Goal: Check status: Check status

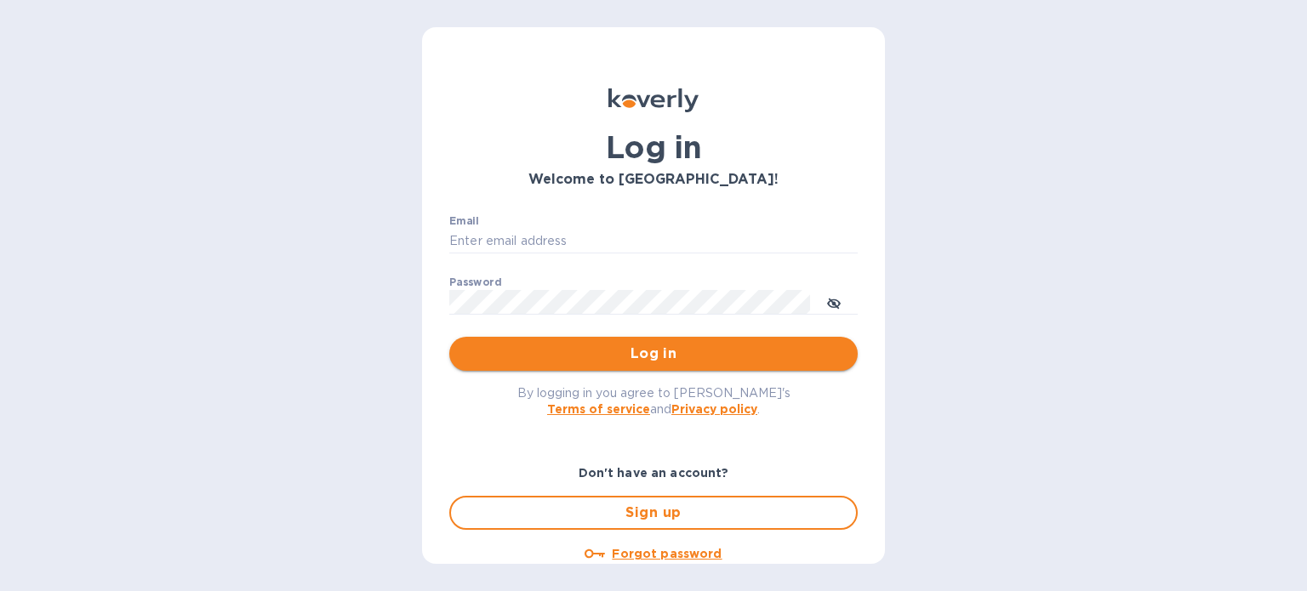
type input "[PERSON_NAME][EMAIL_ADDRESS][DOMAIN_NAME]"
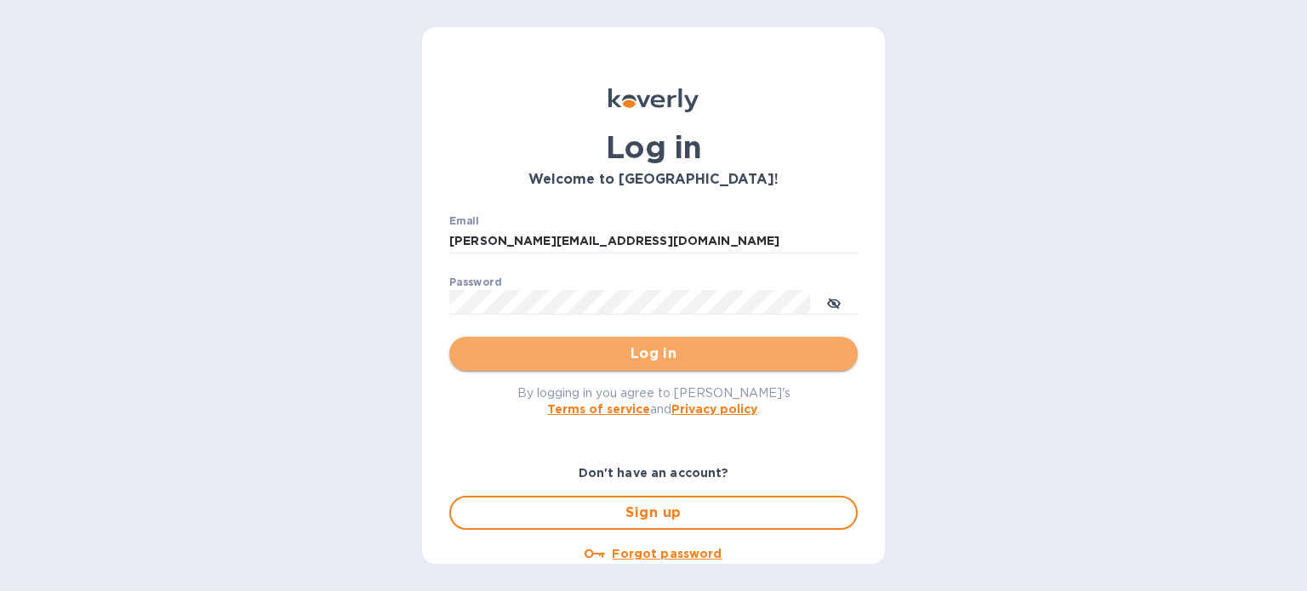
click at [667, 355] on span "Log in" at bounding box center [653, 354] width 381 height 20
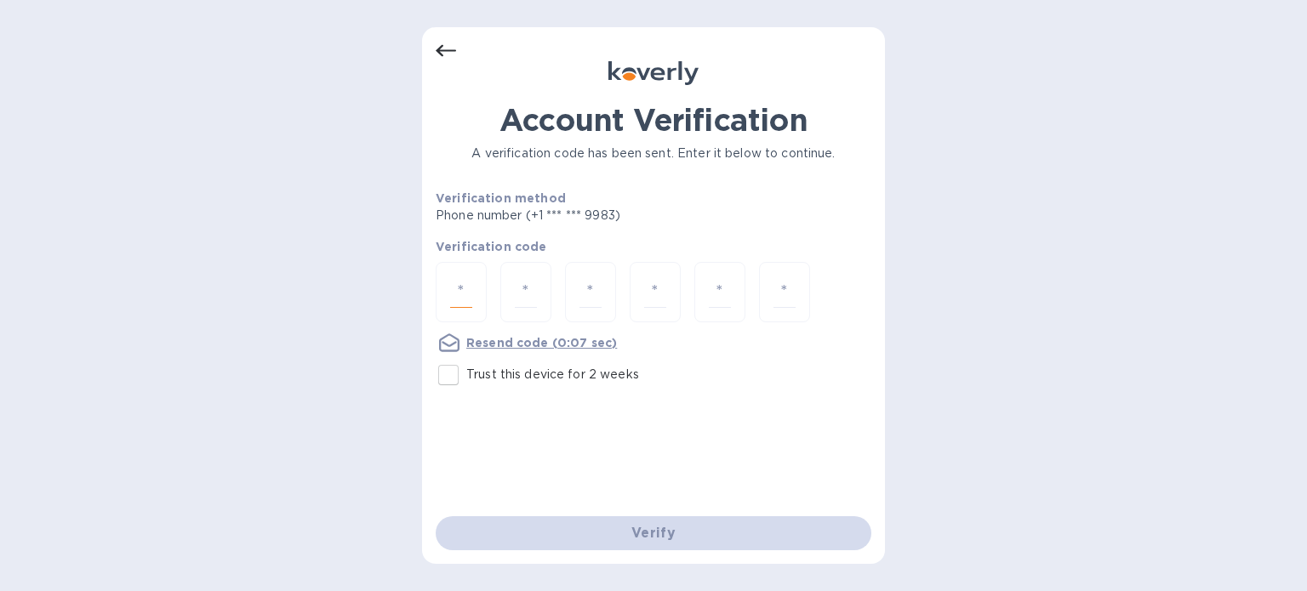
click at [461, 290] on input "number" at bounding box center [461, 292] width 22 height 31
type input "2"
type input "7"
type input "5"
type input "6"
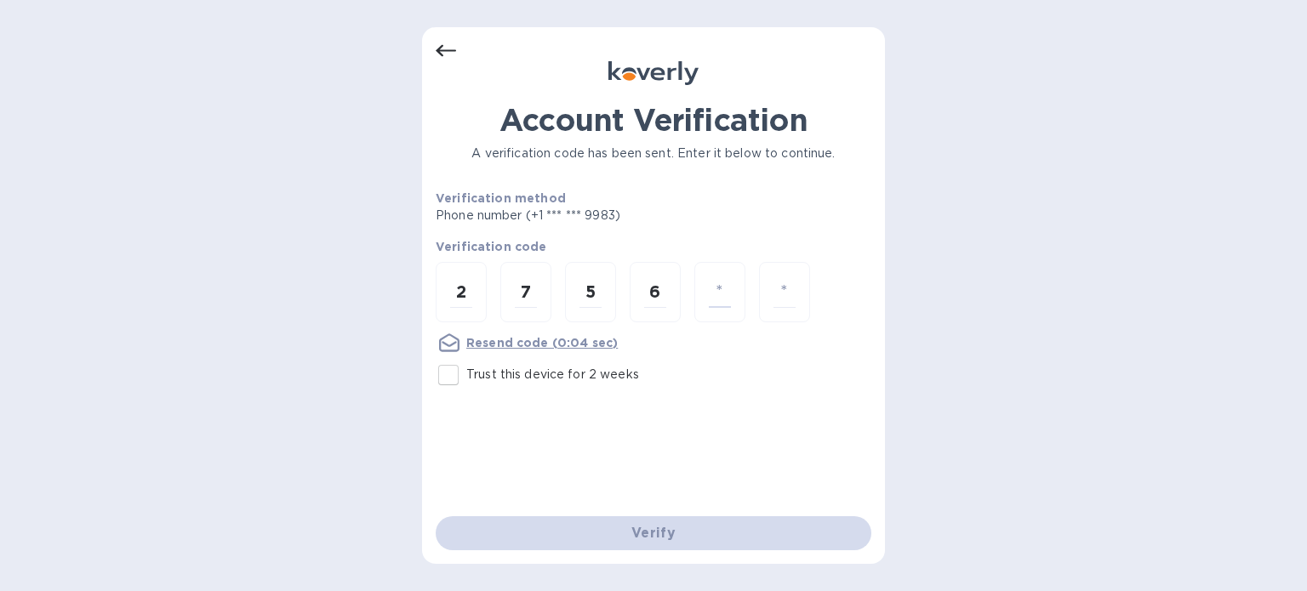
type input "6"
type input "8"
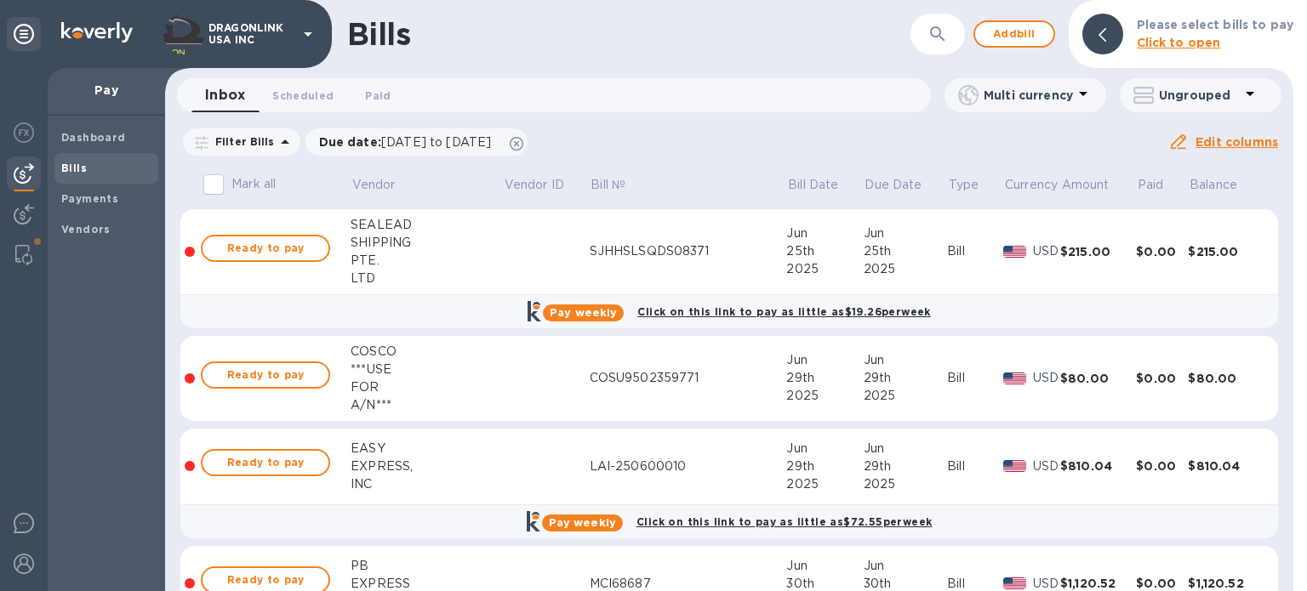
click at [89, 167] on span "Bills" at bounding box center [106, 168] width 90 height 17
click at [17, 186] on div at bounding box center [24, 174] width 34 height 34
click at [261, 139] on p "Filter Bills" at bounding box center [241, 141] width 66 height 14
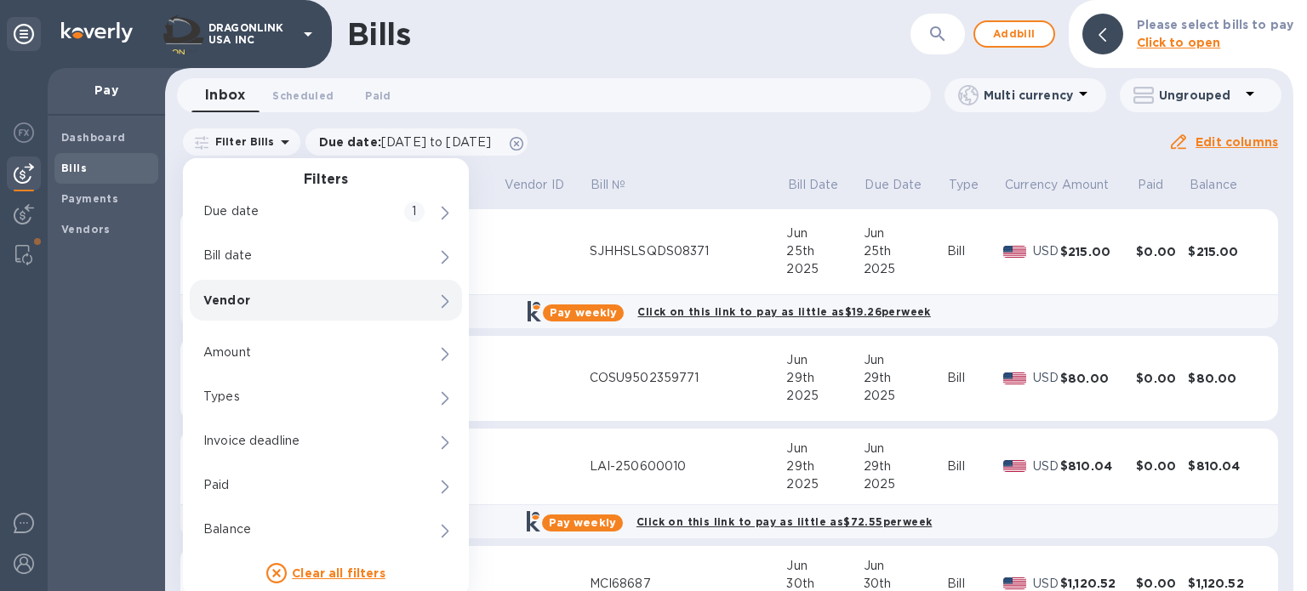
click at [263, 305] on p "Vendor" at bounding box center [296, 300] width 187 height 17
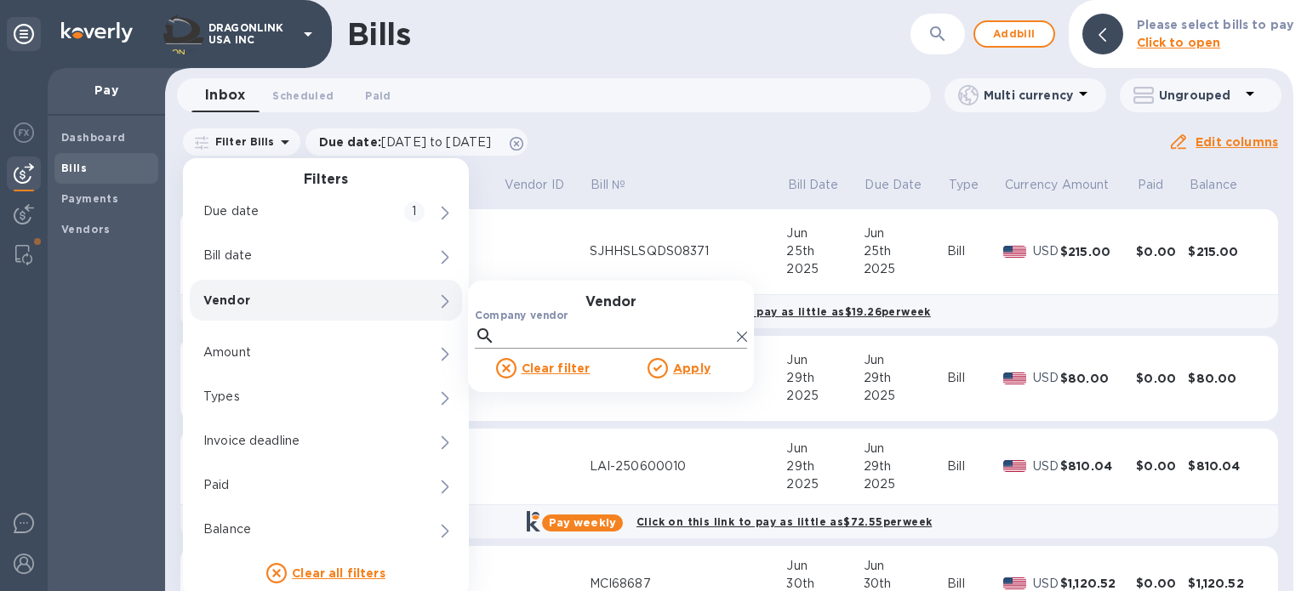
click at [551, 331] on input "Company vendor" at bounding box center [616, 336] width 228 height 26
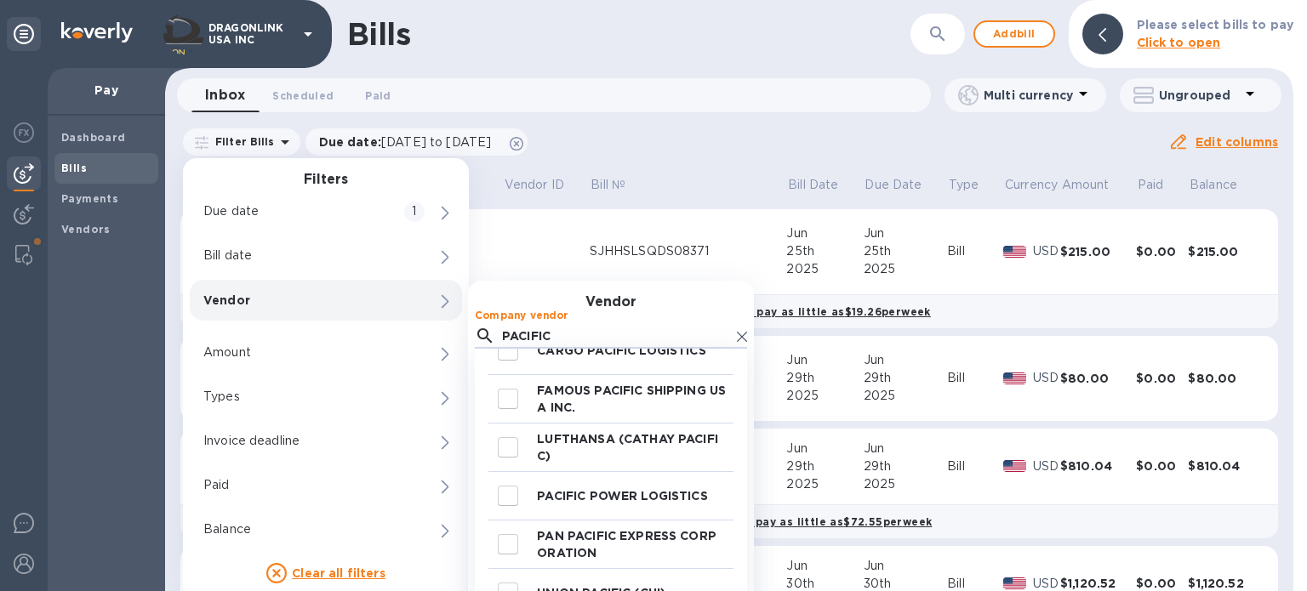
scroll to position [53, 0]
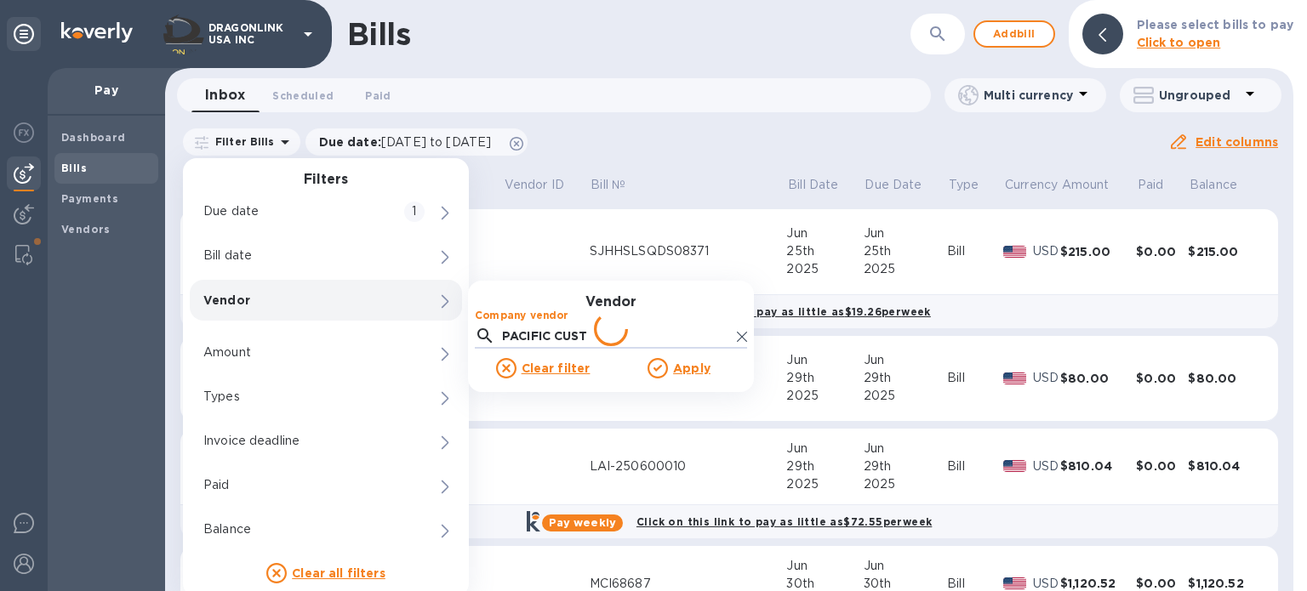
type input "PACIFIC CUSTO"
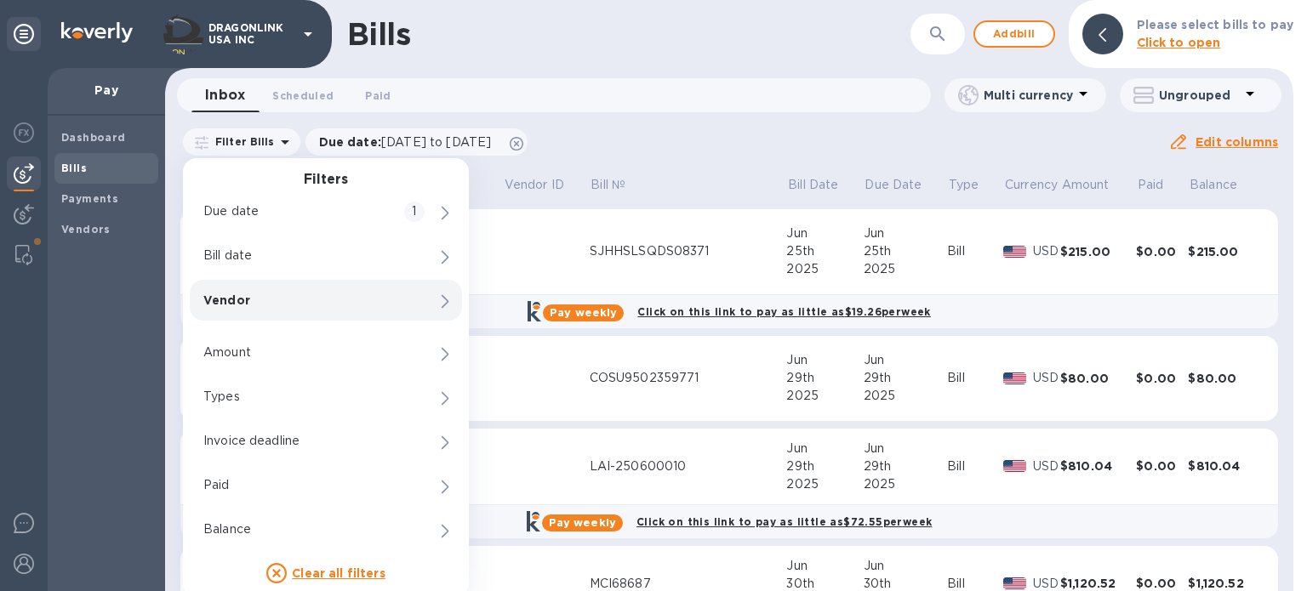
click at [274, 292] on p "Vendor" at bounding box center [296, 300] width 187 height 17
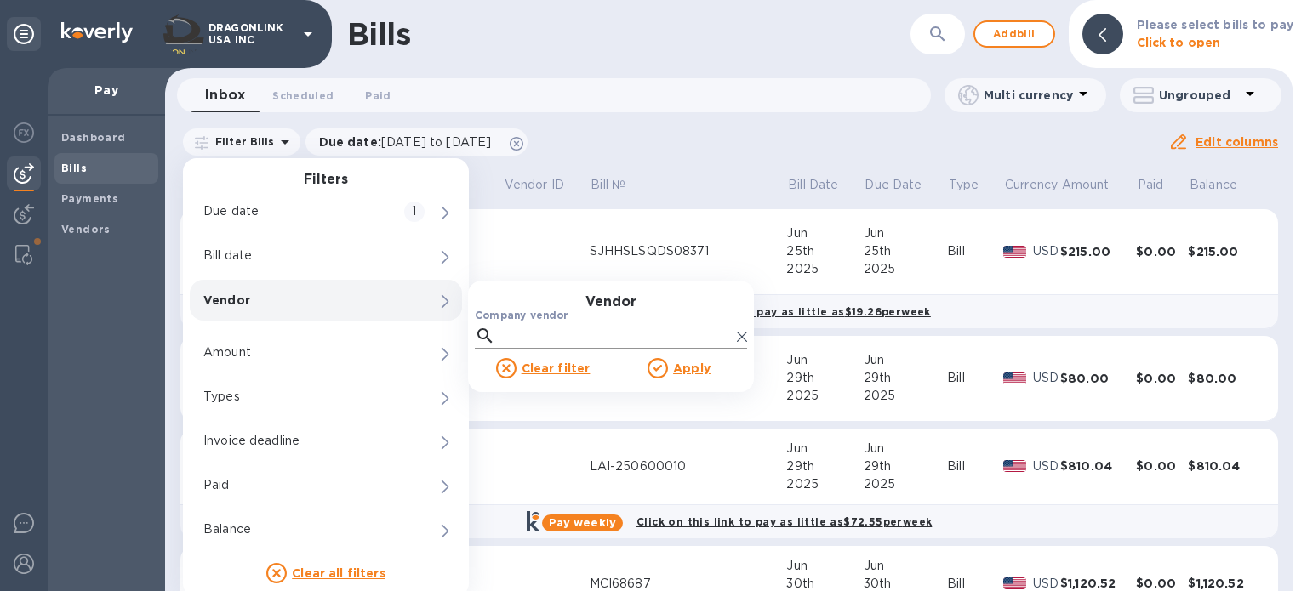
click at [558, 338] on input "Company vendor" at bounding box center [616, 336] width 228 height 26
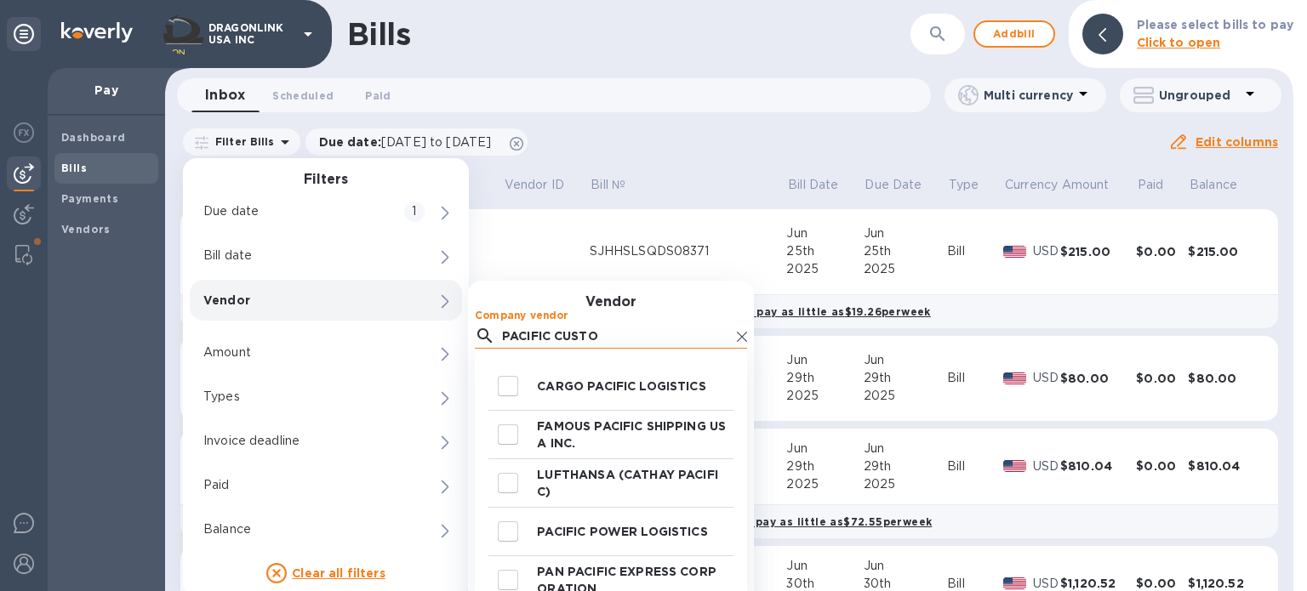
type input "PACIFIC CUSTOM"
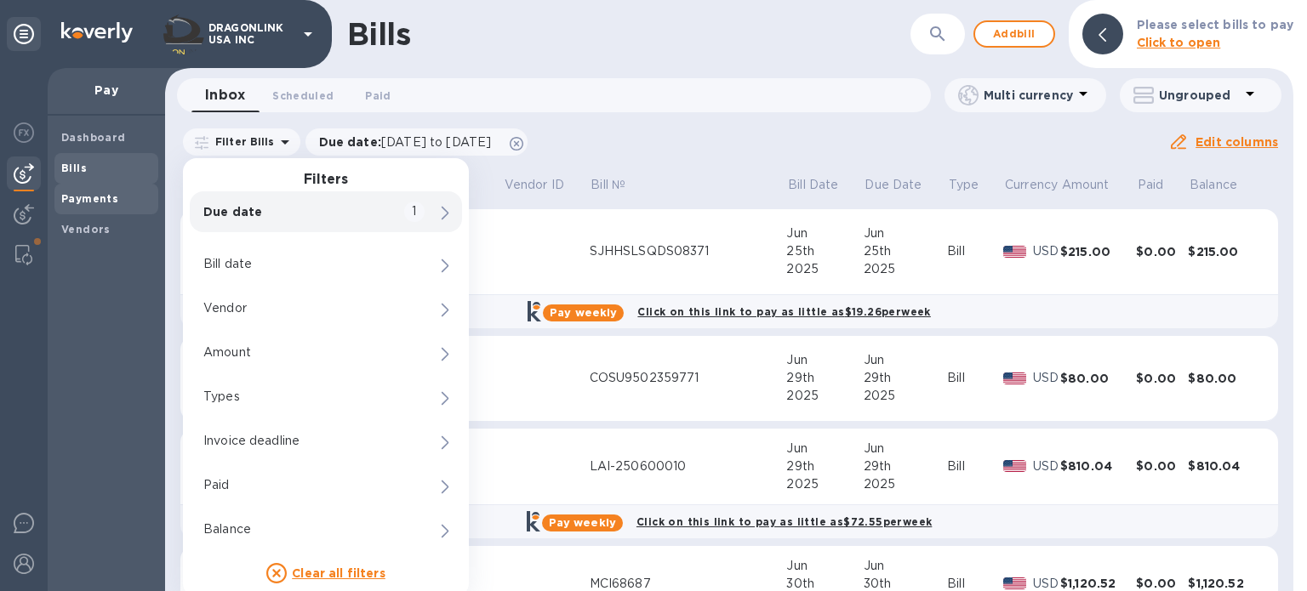
click at [85, 200] on b "Payments" at bounding box center [89, 198] width 57 height 13
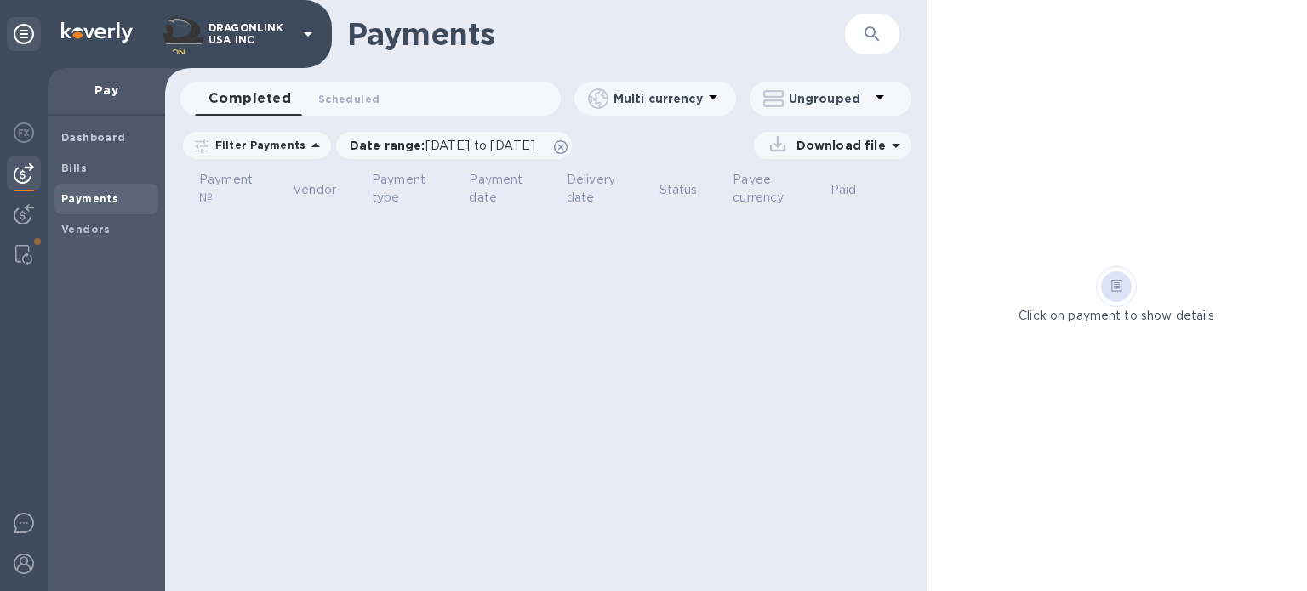
click at [283, 142] on p "Filter Payments" at bounding box center [256, 145] width 97 height 14
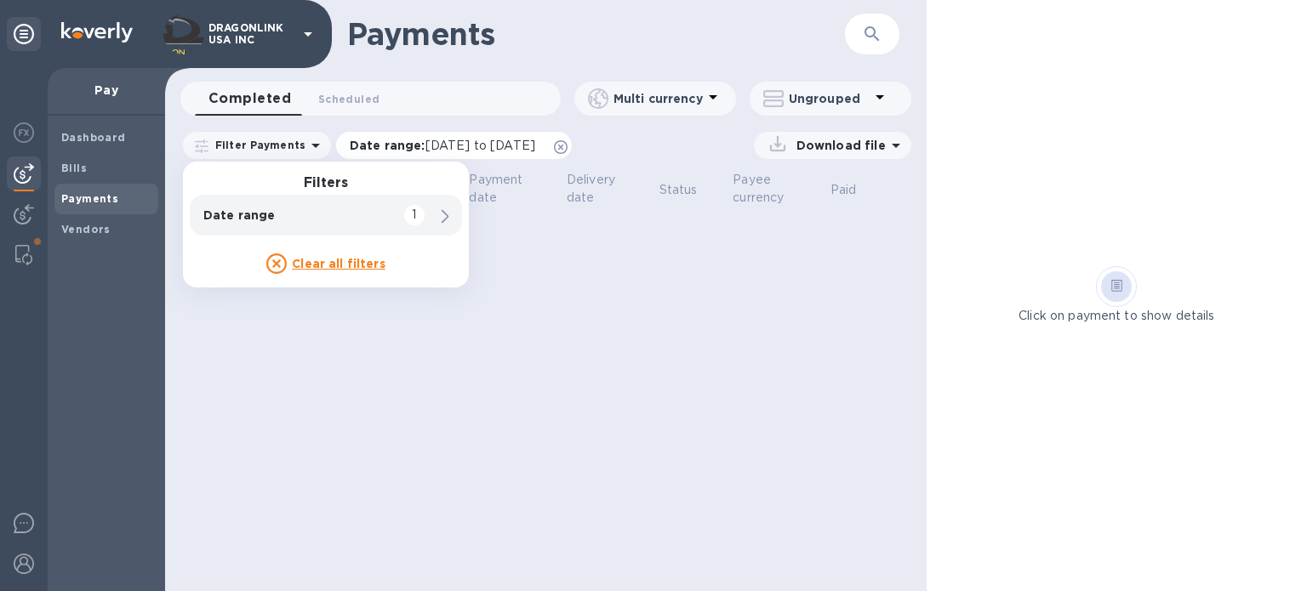
click at [568, 145] on icon at bounding box center [561, 147] width 14 height 14
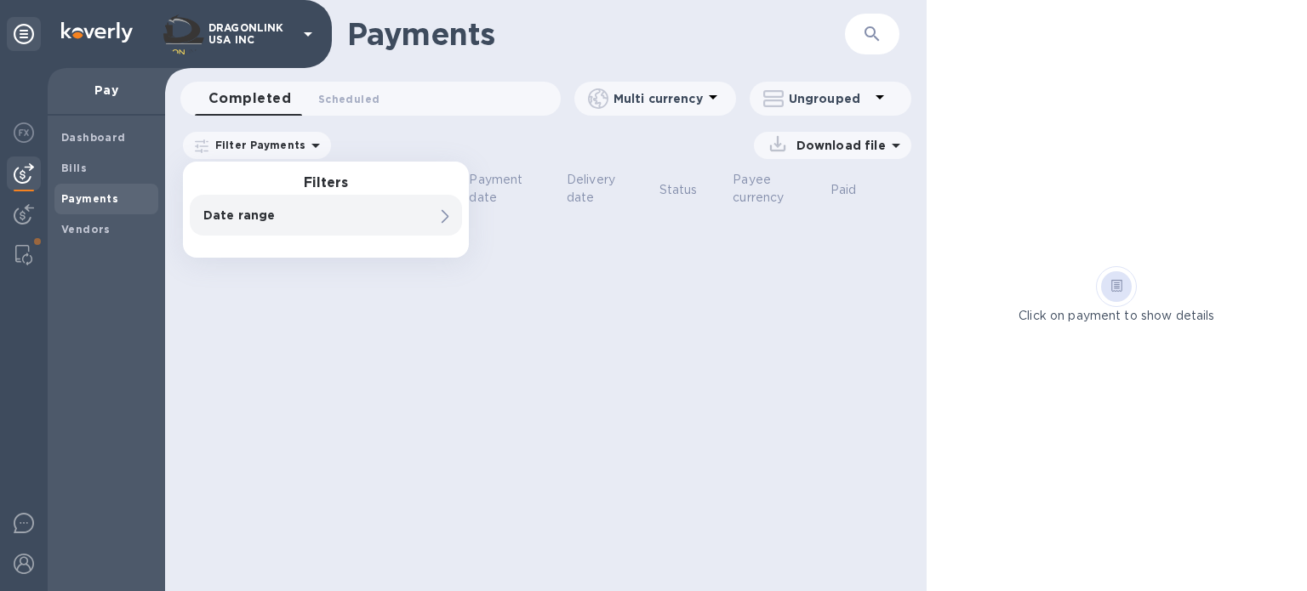
click at [268, 149] on p "Filter Payments" at bounding box center [256, 145] width 97 height 14
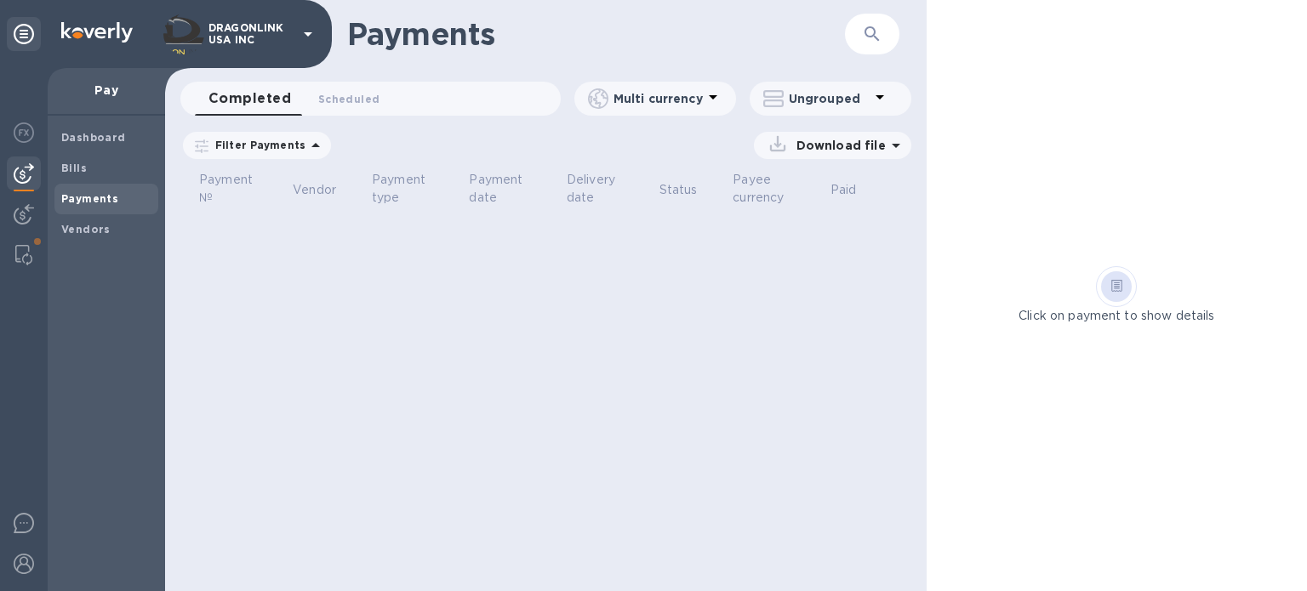
click at [314, 143] on icon at bounding box center [316, 145] width 20 height 20
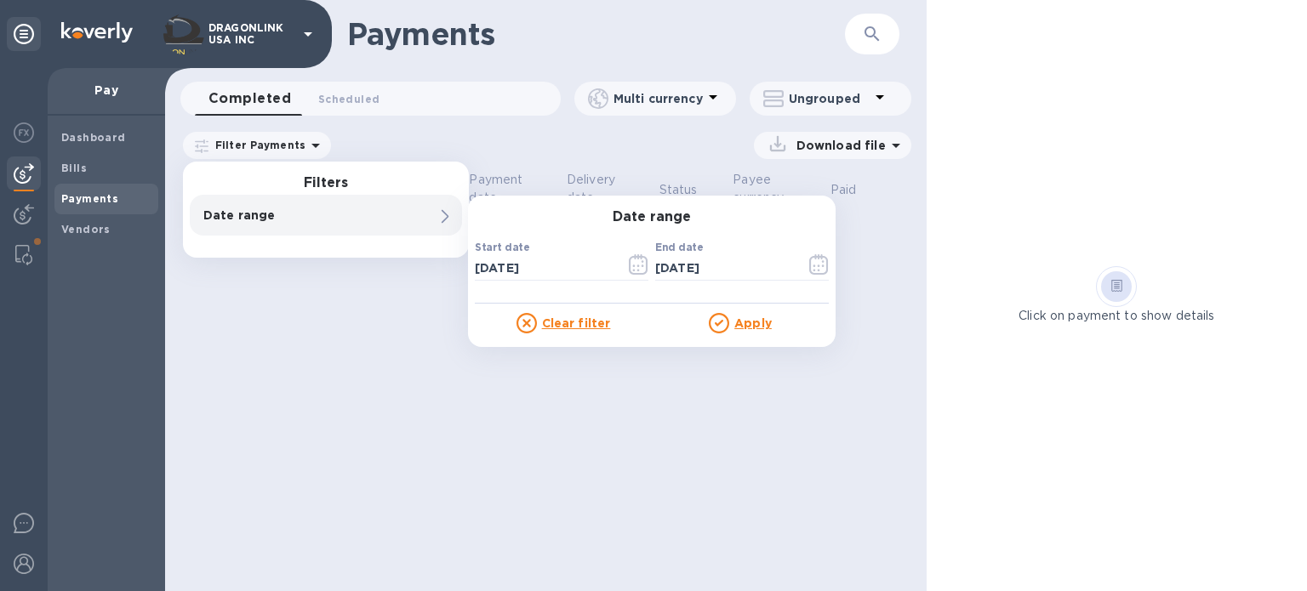
click at [272, 28] on p "DRAGONLINK USA INC" at bounding box center [250, 34] width 85 height 24
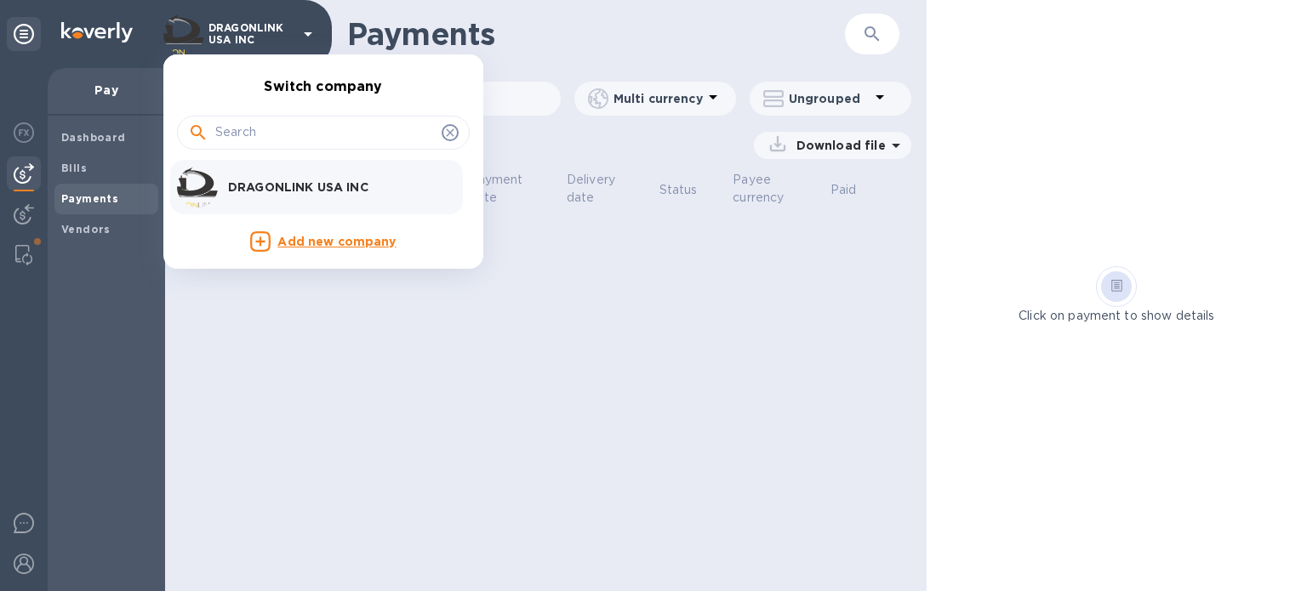
click at [495, 357] on div at bounding box center [653, 295] width 1307 height 591
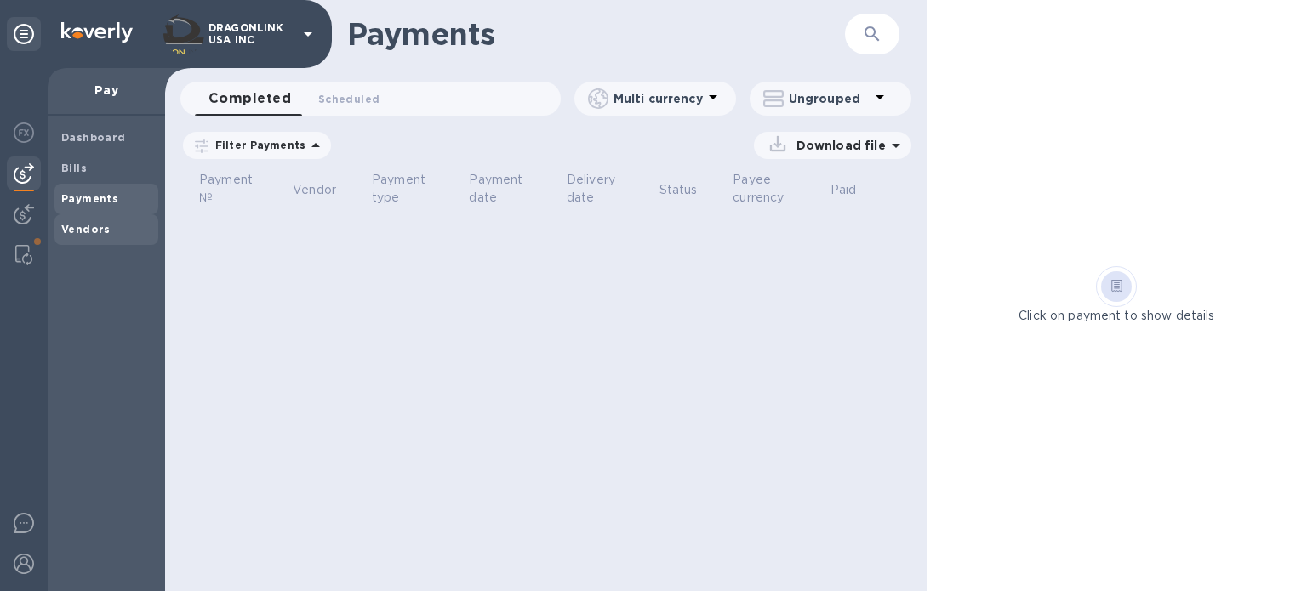
click at [80, 229] on b "Vendors" at bounding box center [85, 229] width 49 height 13
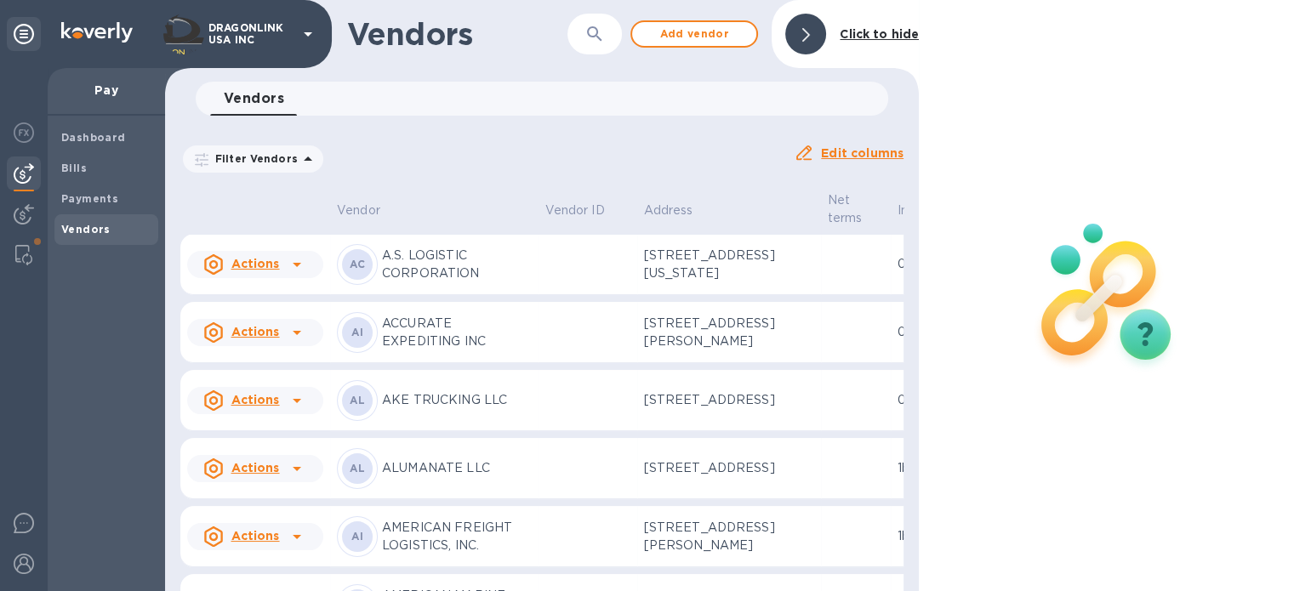
click at [248, 157] on p "Filter Vendors" at bounding box center [252, 158] width 89 height 14
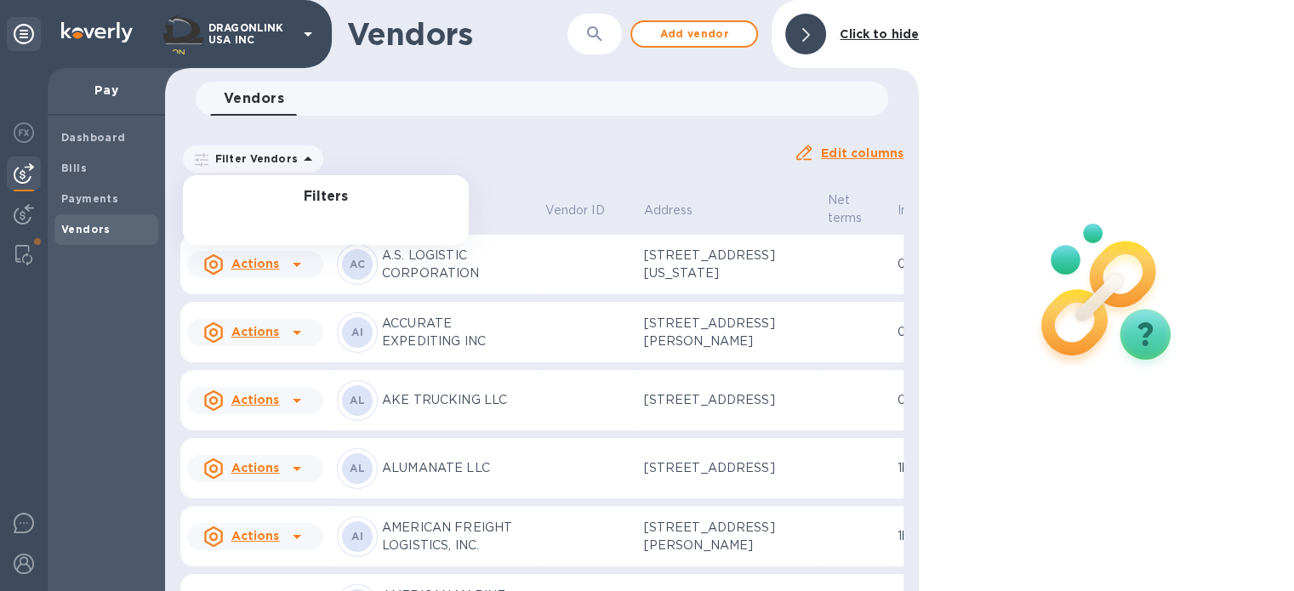
click at [357, 147] on div "Filter Vendors Filters Auto pay: All" at bounding box center [480, 159] width 600 height 32
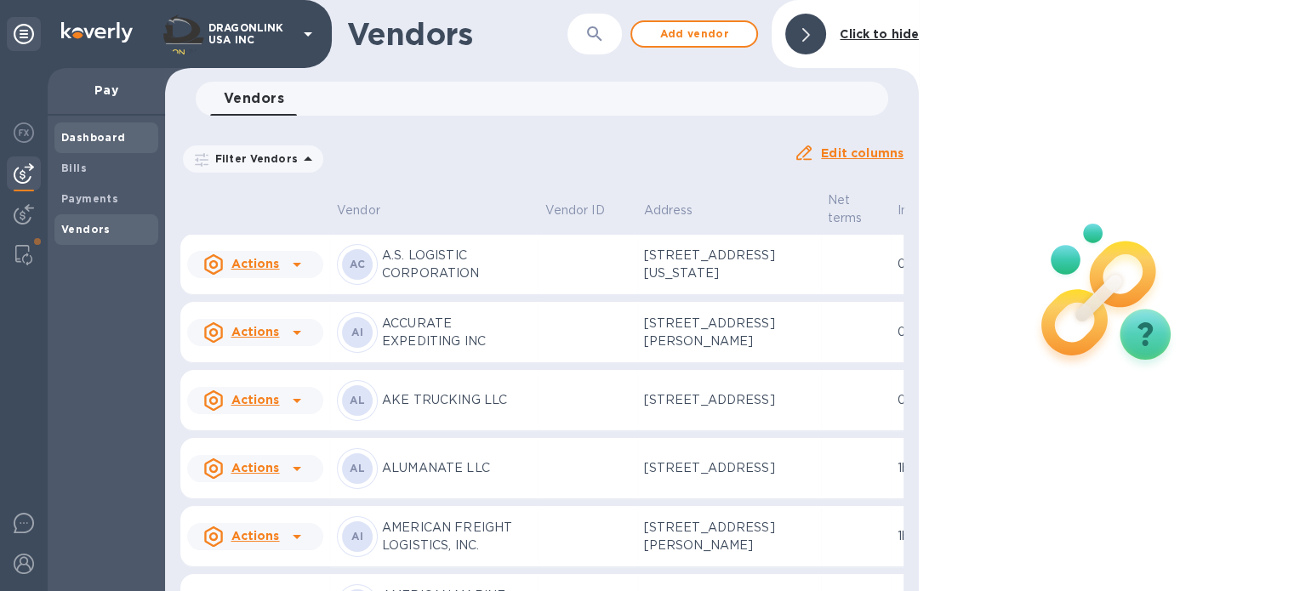
click at [76, 132] on b "Dashboard" at bounding box center [93, 137] width 65 height 13
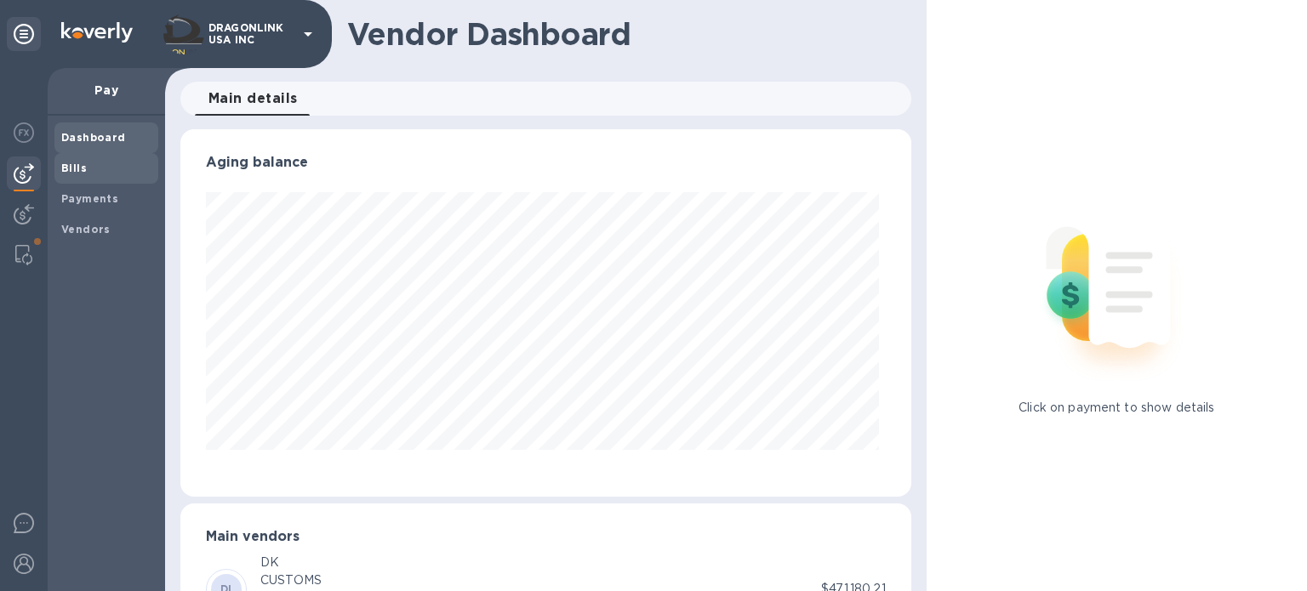
click at [77, 170] on b "Bills" at bounding box center [74, 168] width 26 height 13
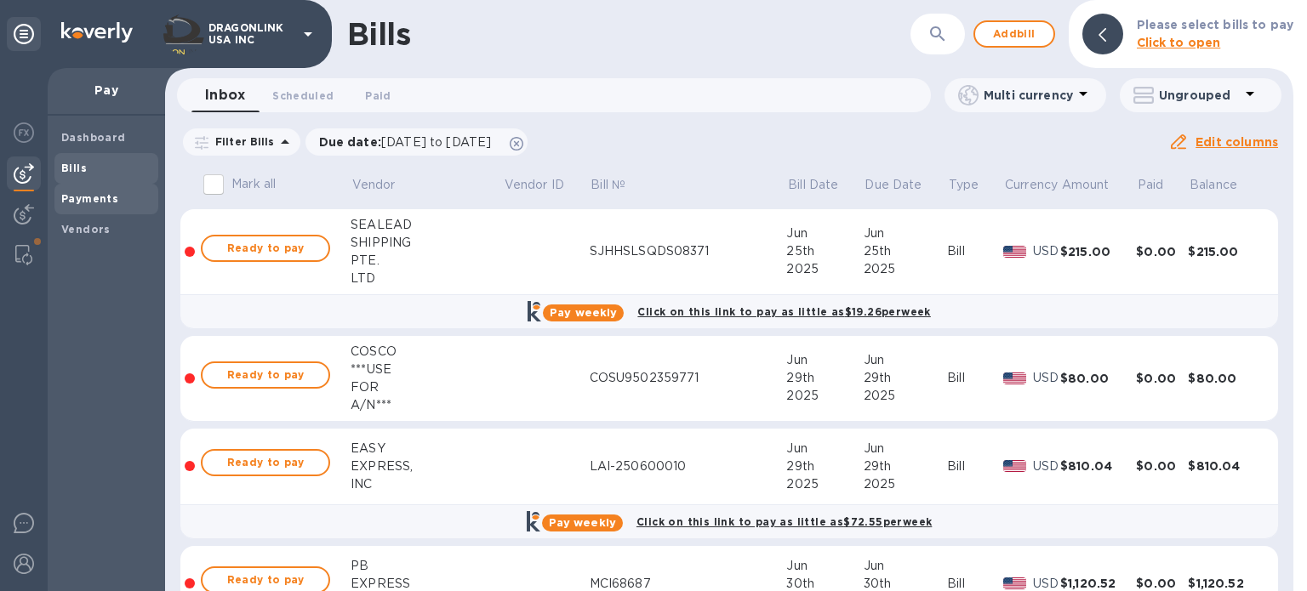
click at [109, 196] on b "Payments" at bounding box center [89, 198] width 57 height 13
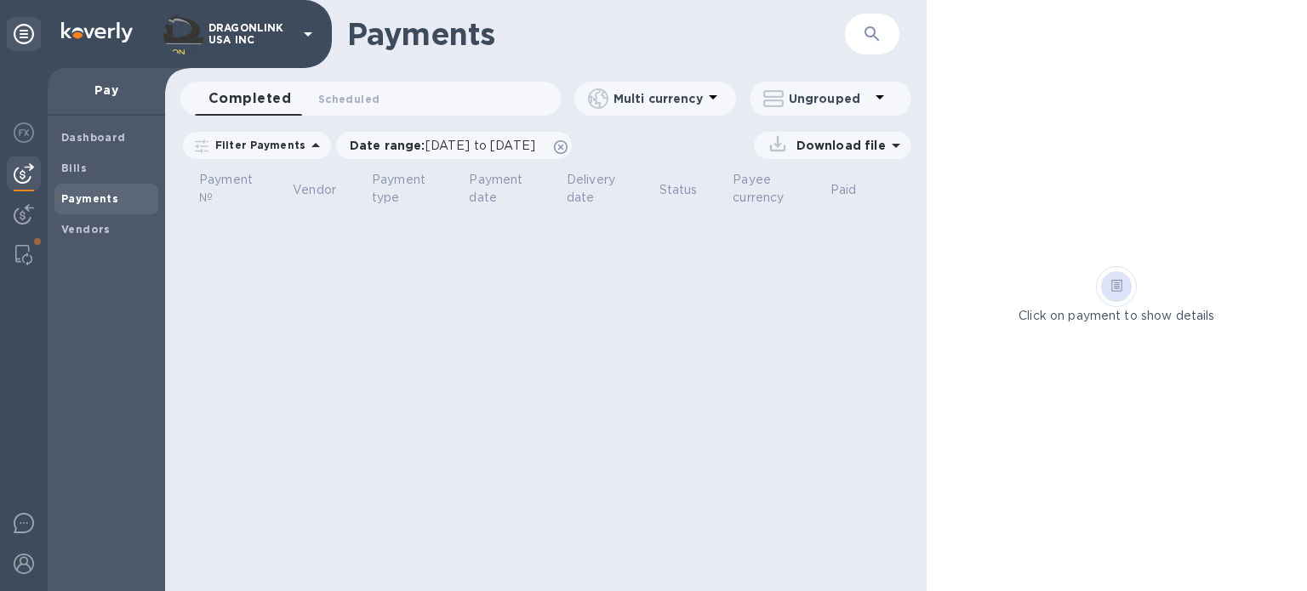
click at [306, 146] on icon at bounding box center [316, 145] width 20 height 20
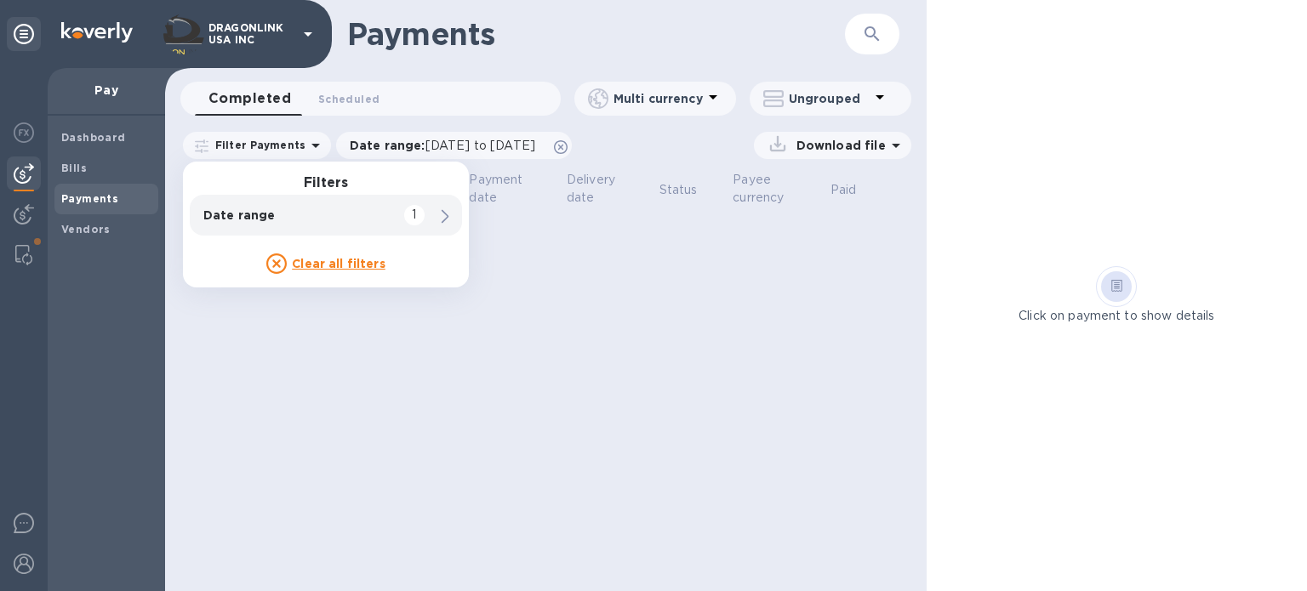
click at [241, 145] on p "Filter Payments" at bounding box center [256, 145] width 97 height 14
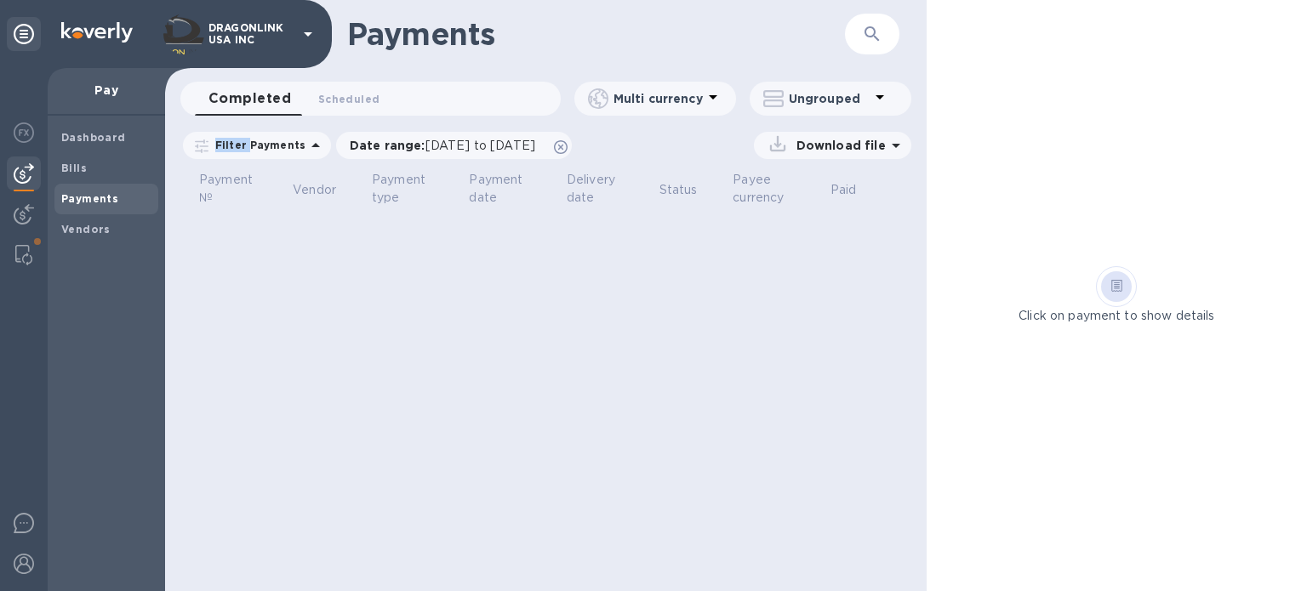
click at [241, 145] on p "Filter Payments" at bounding box center [256, 145] width 97 height 14
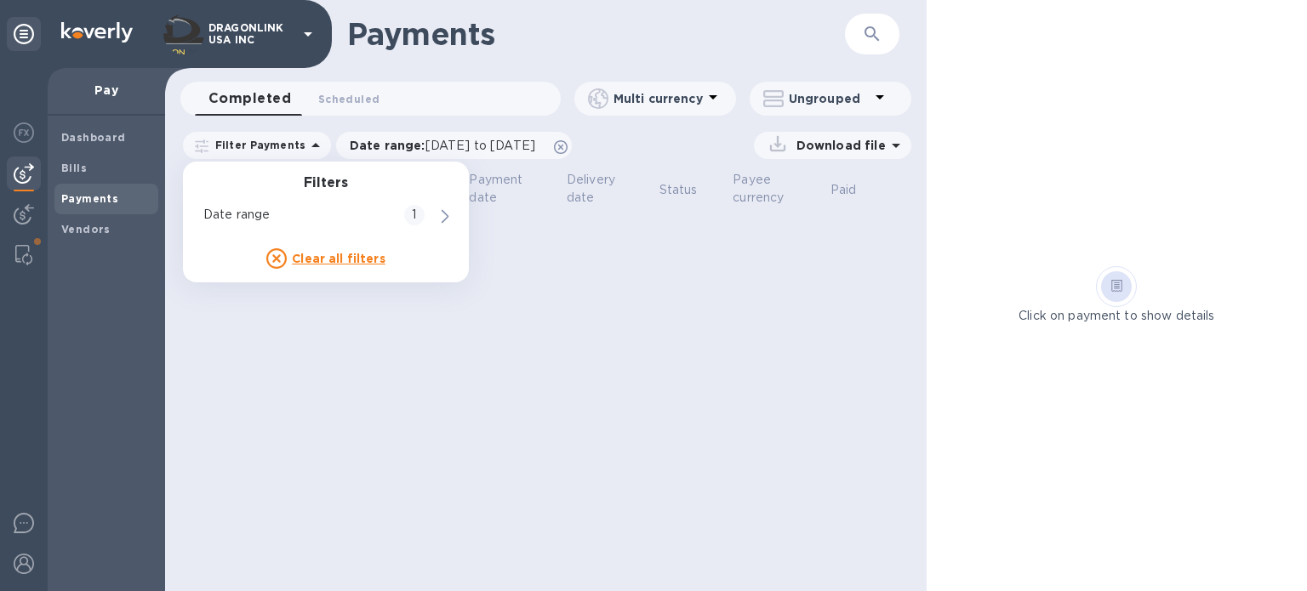
click at [266, 100] on span "Completed 0" at bounding box center [249, 99] width 83 height 24
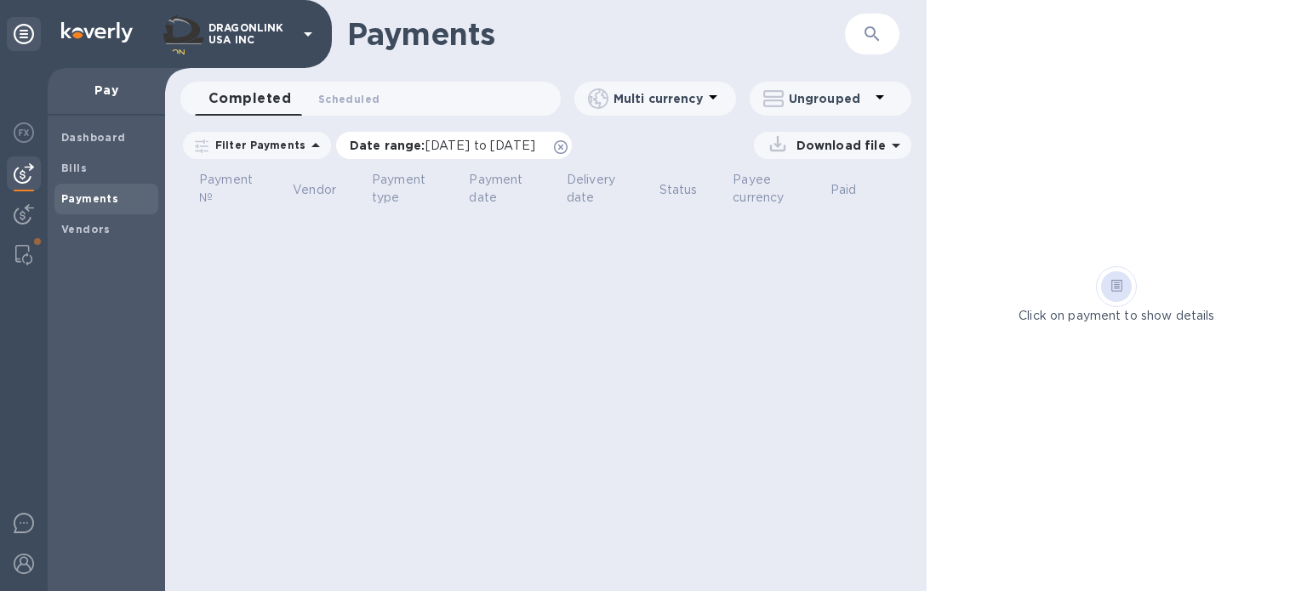
click at [568, 144] on icon at bounding box center [561, 147] width 14 height 14
click at [311, 146] on icon at bounding box center [315, 145] width 9 height 4
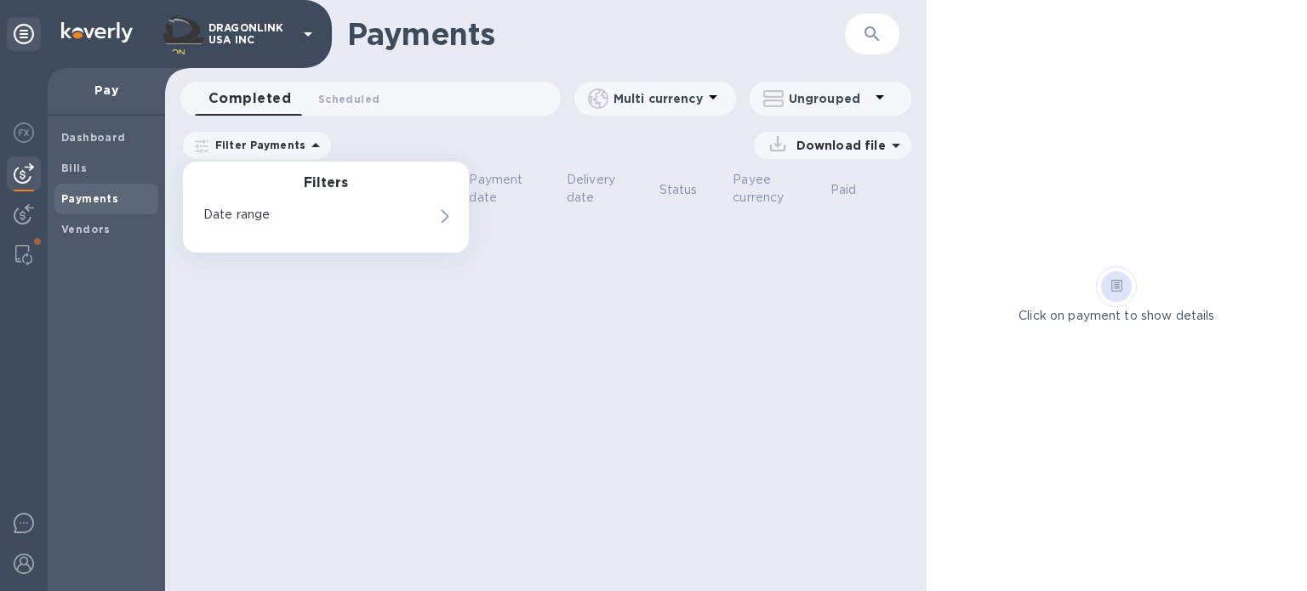
click at [404, 126] on div "Payments ​ Completed 0 Scheduled 0 Multi currency Ungrouped Filter Payments Fil…" at bounding box center [546, 295] width 762 height 591
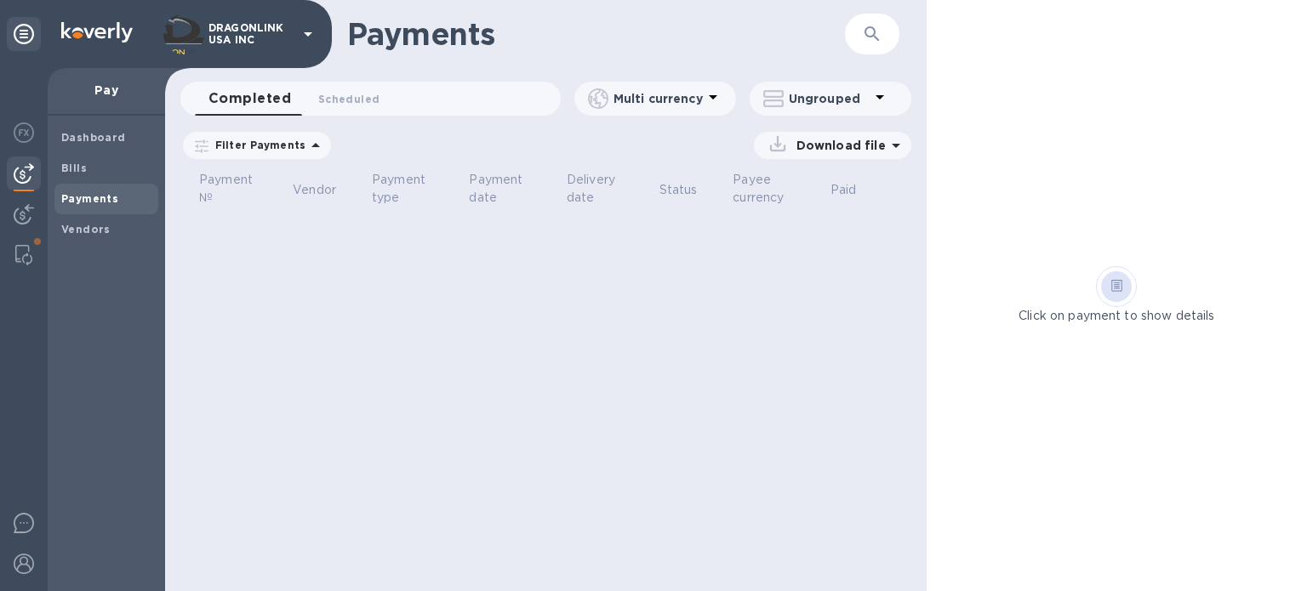
click at [299, 32] on icon at bounding box center [308, 34] width 20 height 20
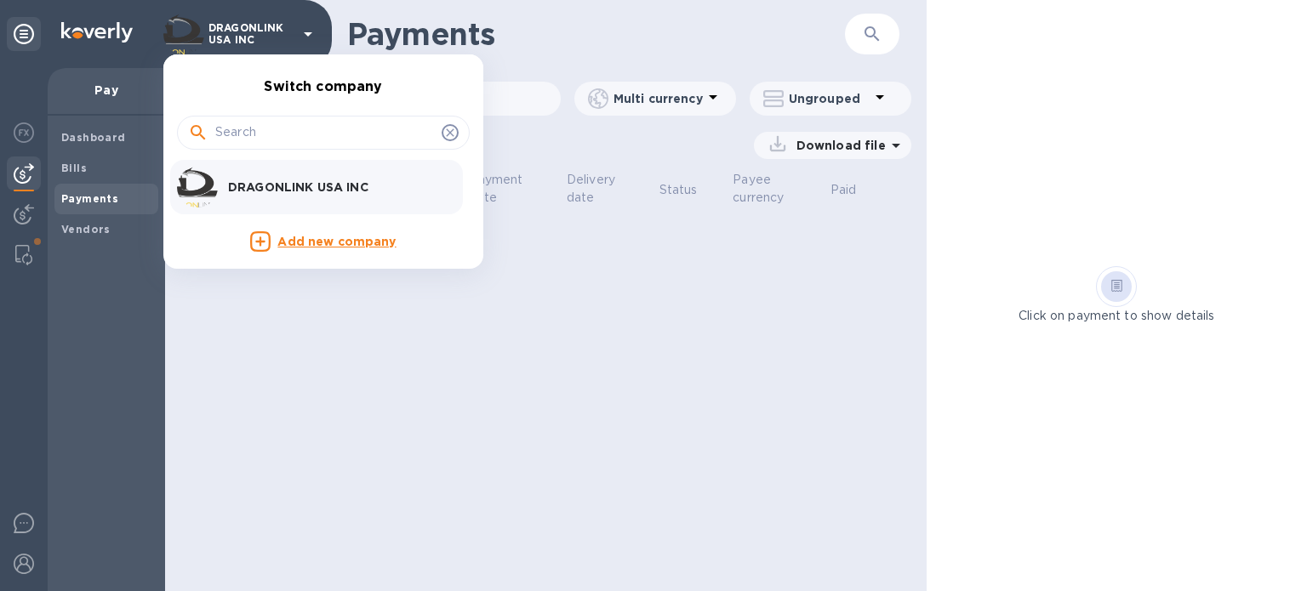
click at [299, 32] on div at bounding box center [653, 295] width 1307 height 591
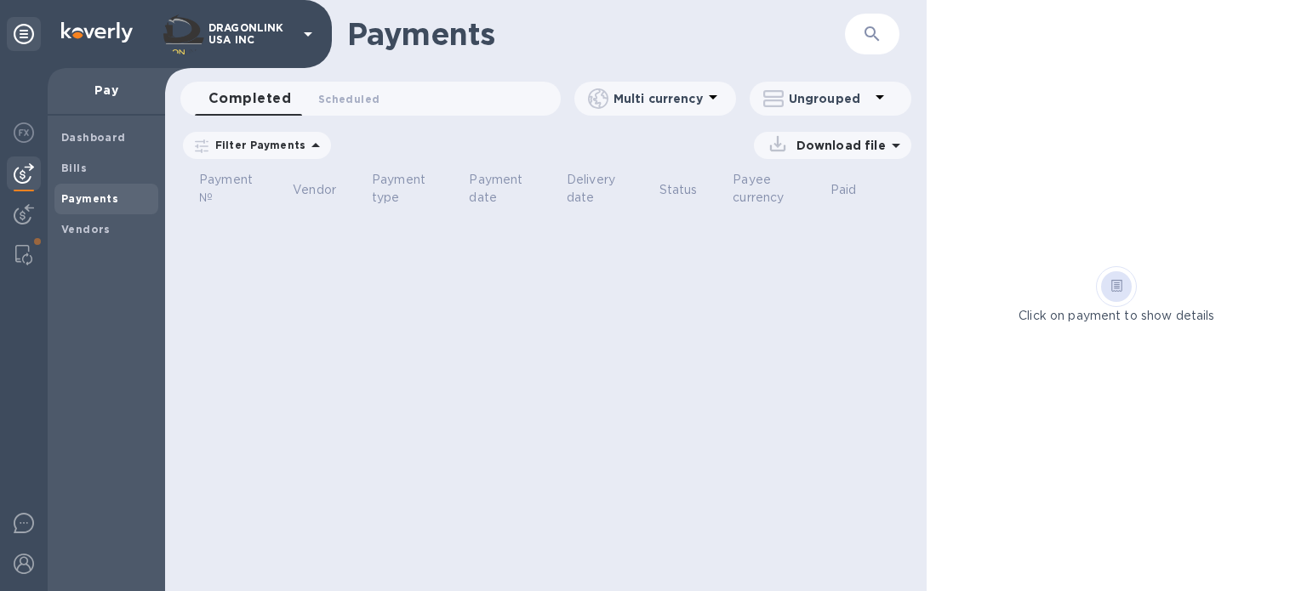
click at [21, 236] on div at bounding box center [24, 329] width 48 height 523
click at [20, 241] on div at bounding box center [24, 255] width 31 height 34
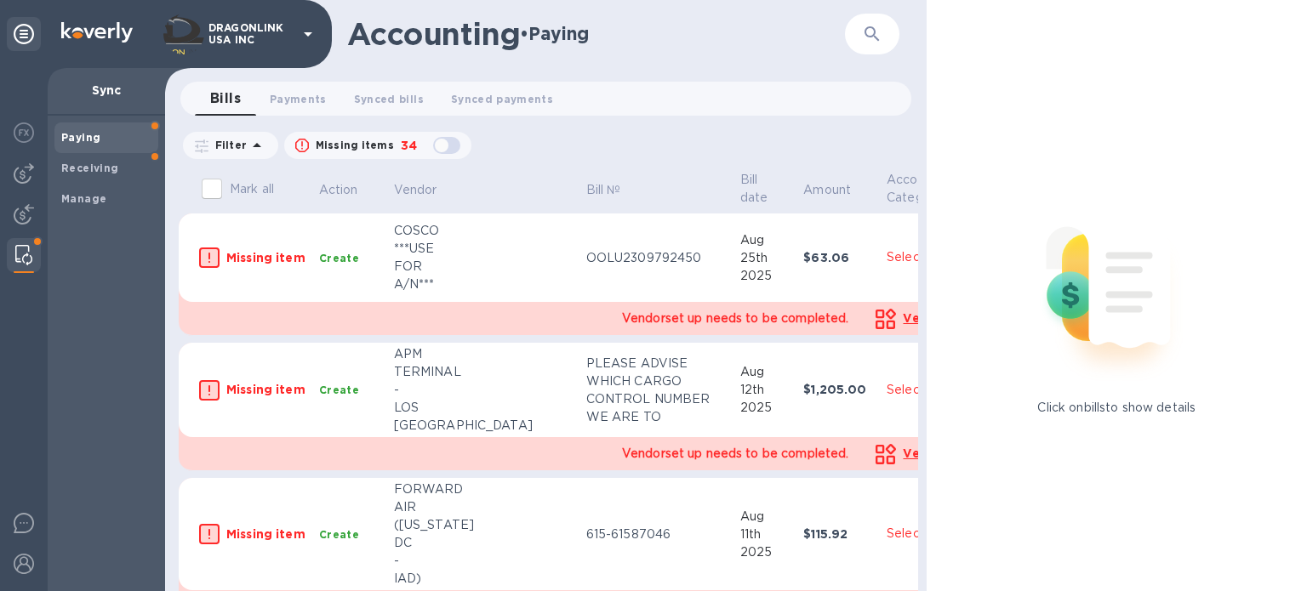
click at [256, 148] on icon at bounding box center [257, 145] width 20 height 20
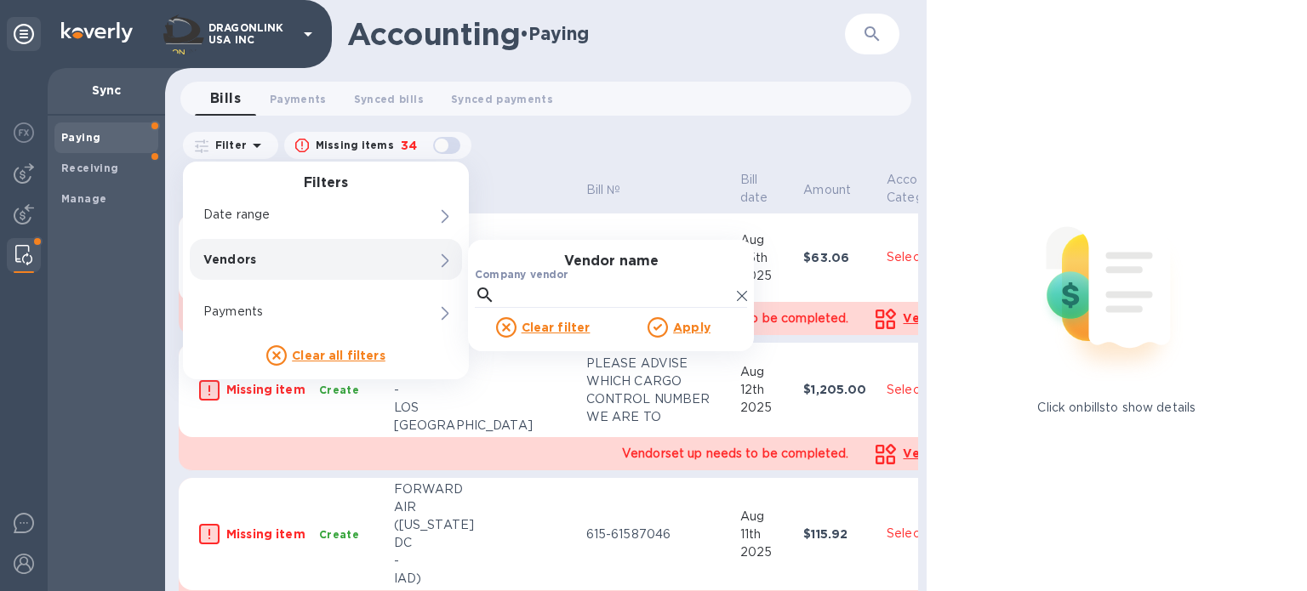
click at [248, 263] on p "Vendors" at bounding box center [296, 259] width 187 height 17
click at [534, 306] on input "Company vendor" at bounding box center [616, 296] width 228 height 26
type input "PACIFIC C"
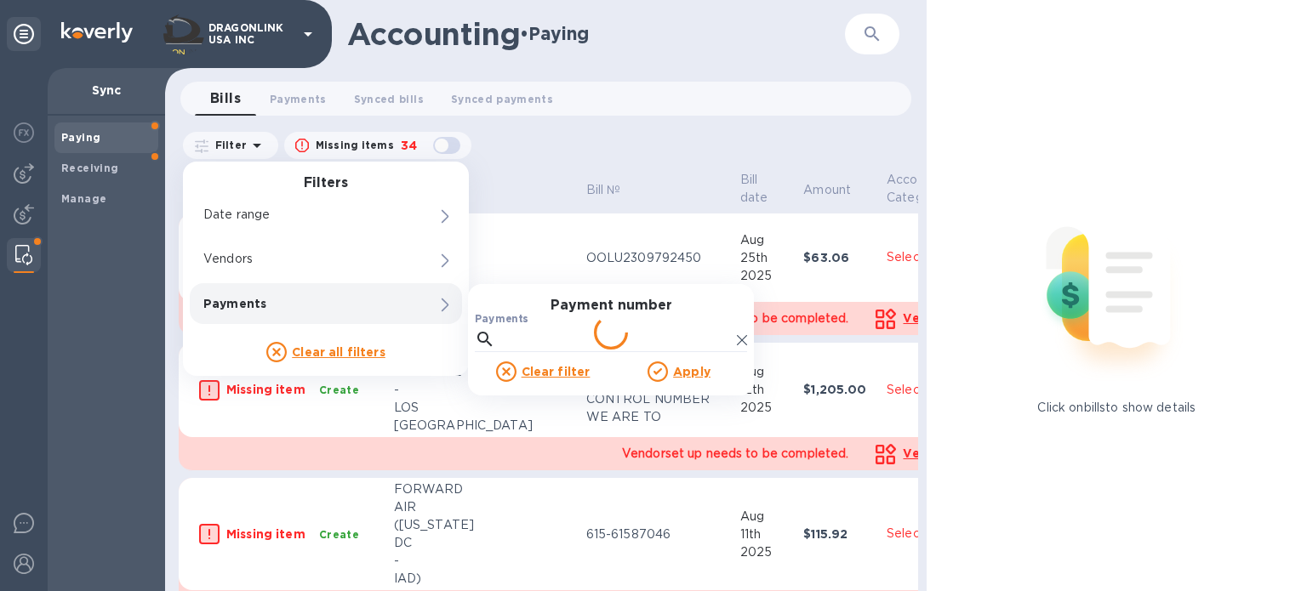
click at [259, 308] on p "Payments" at bounding box center [296, 303] width 187 height 17
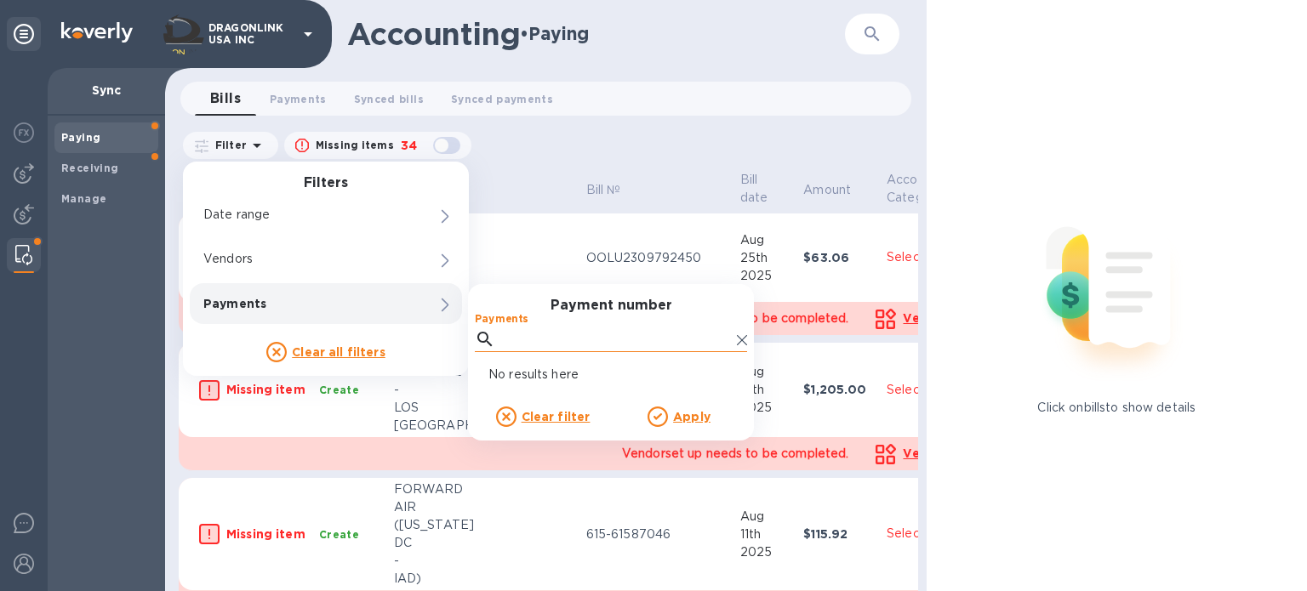
click at [528, 339] on input "Payments" at bounding box center [616, 340] width 228 height 26
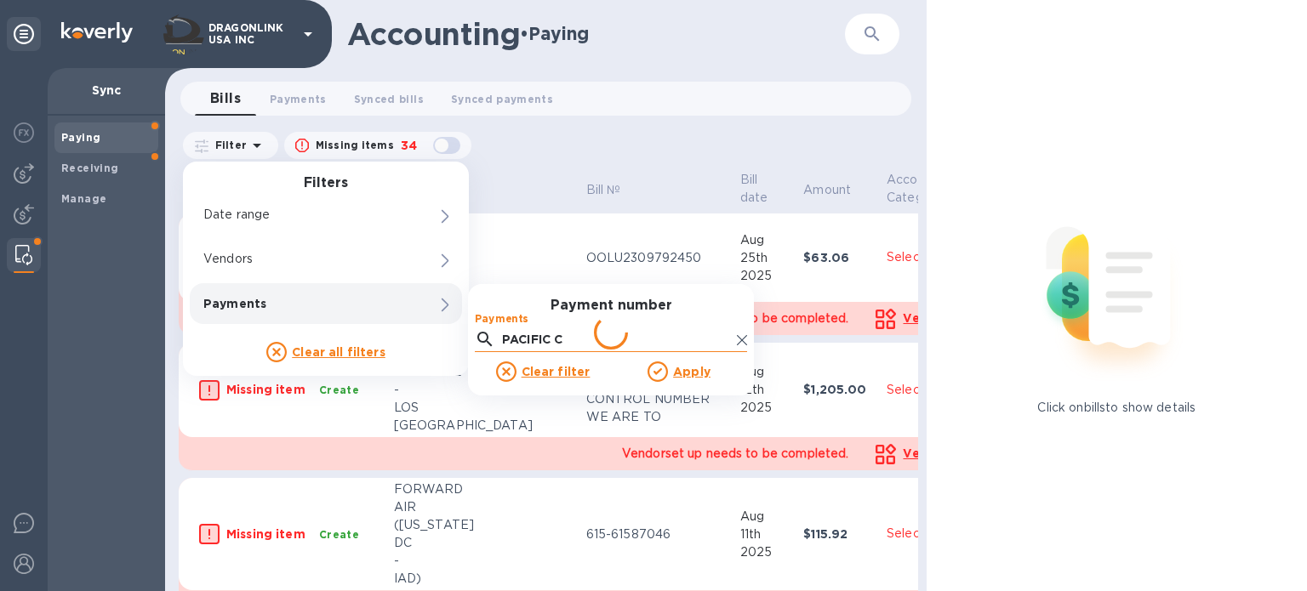
type input "PACIFIC CU"
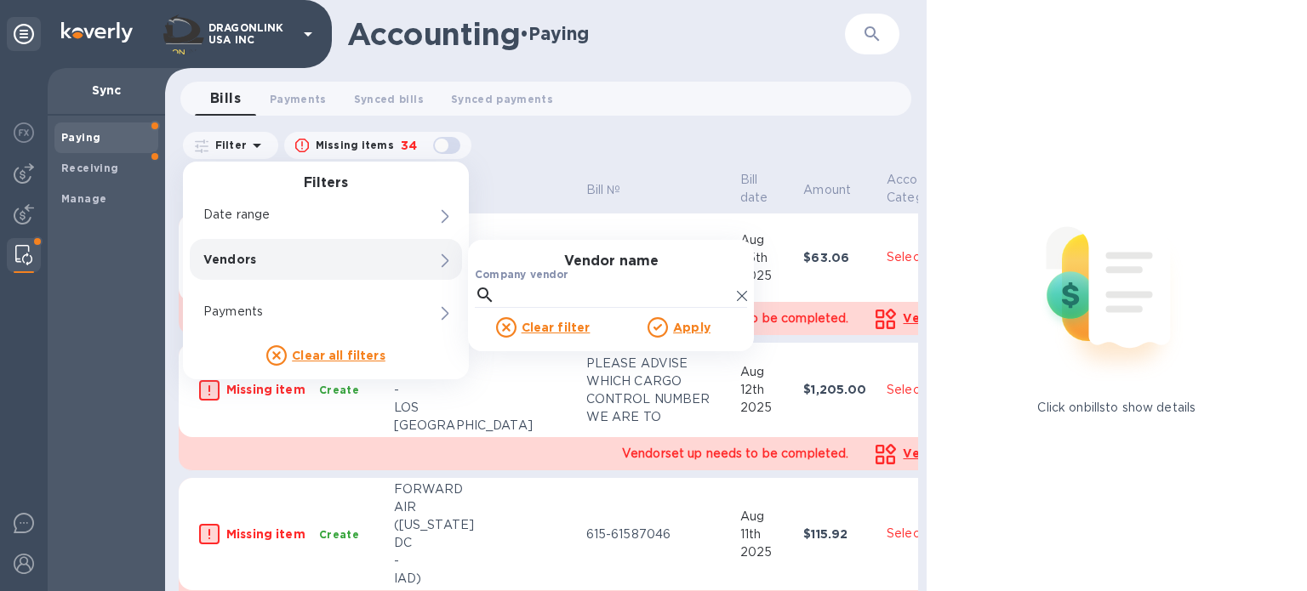
click at [303, 258] on p "Vendors" at bounding box center [296, 259] width 187 height 17
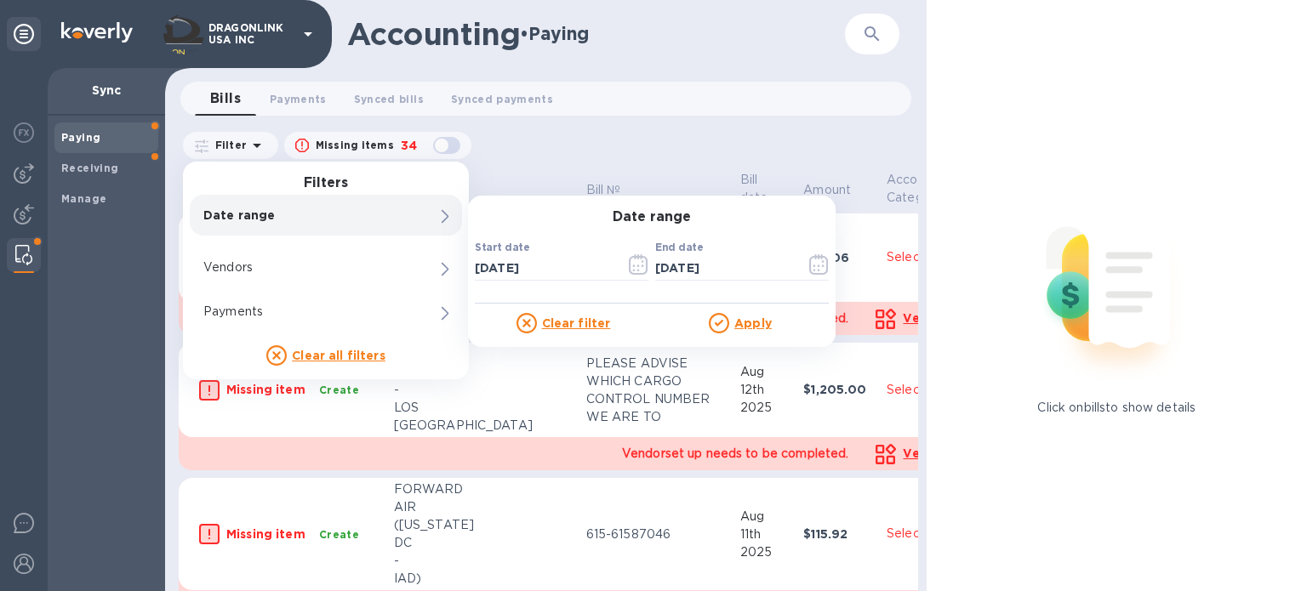
click at [254, 139] on icon at bounding box center [257, 145] width 20 height 20
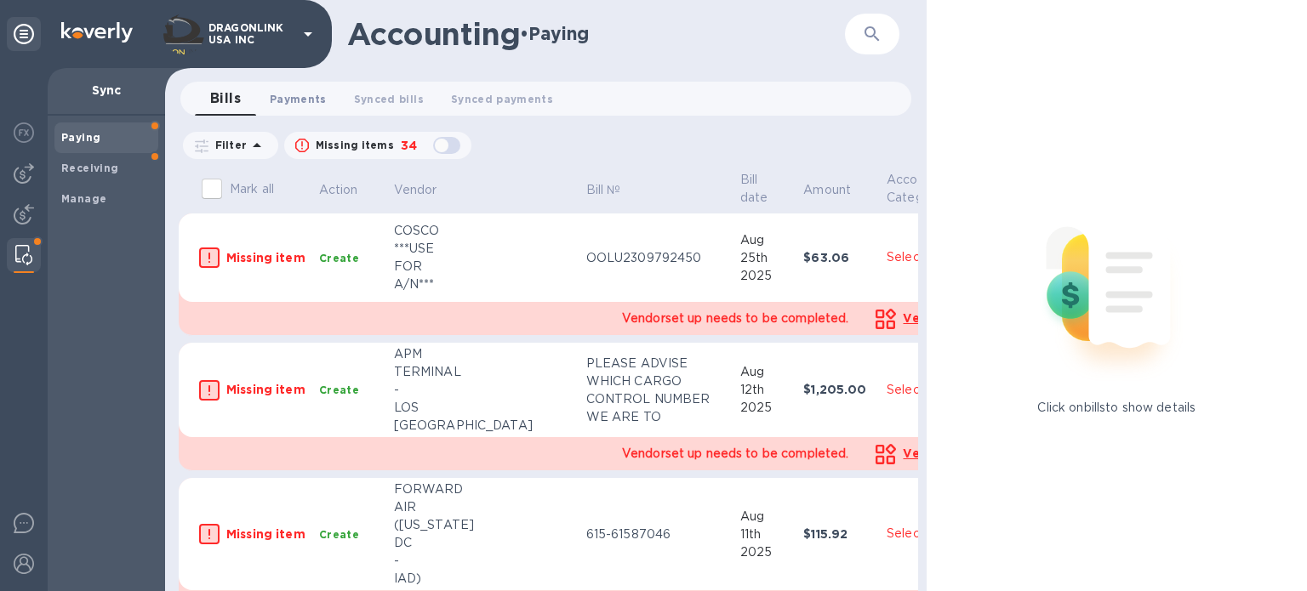
click at [279, 101] on span "Payments 0" at bounding box center [298, 99] width 57 height 18
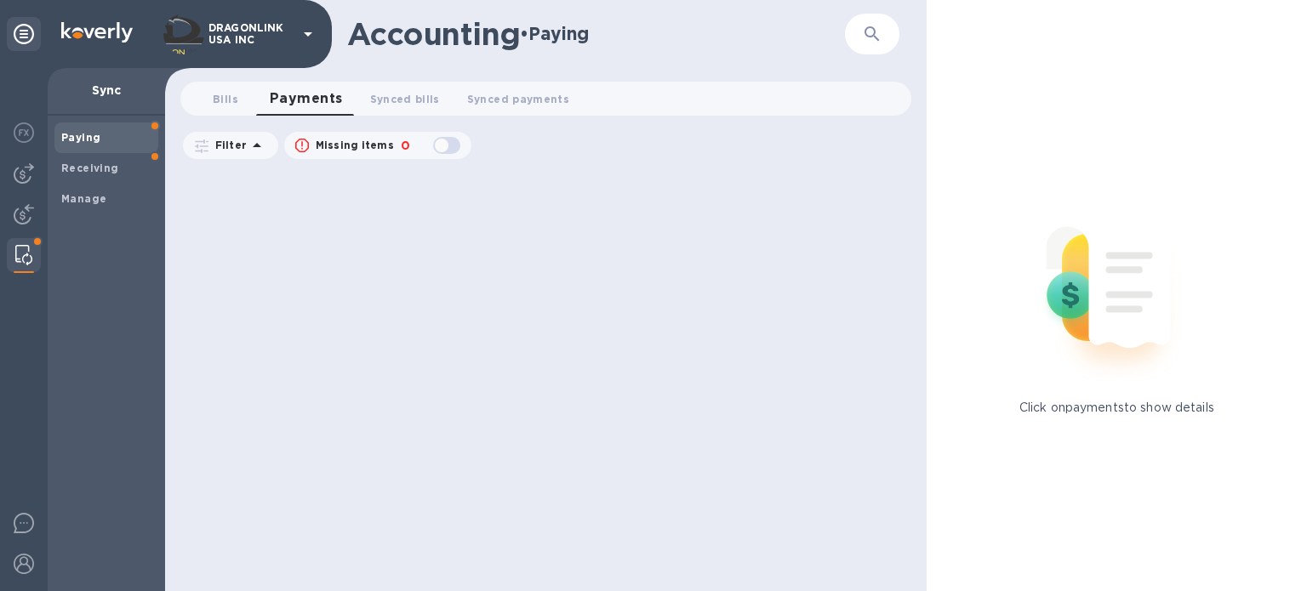
click at [262, 140] on icon at bounding box center [257, 145] width 20 height 20
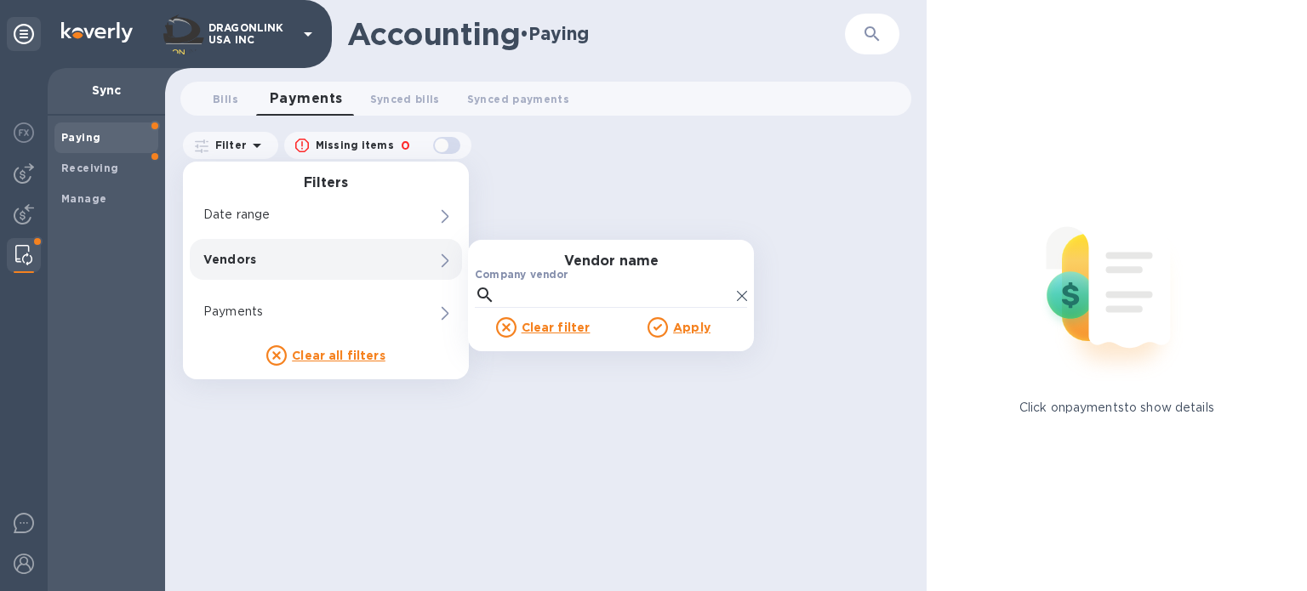
click at [245, 265] on p "Vendors" at bounding box center [296, 259] width 187 height 17
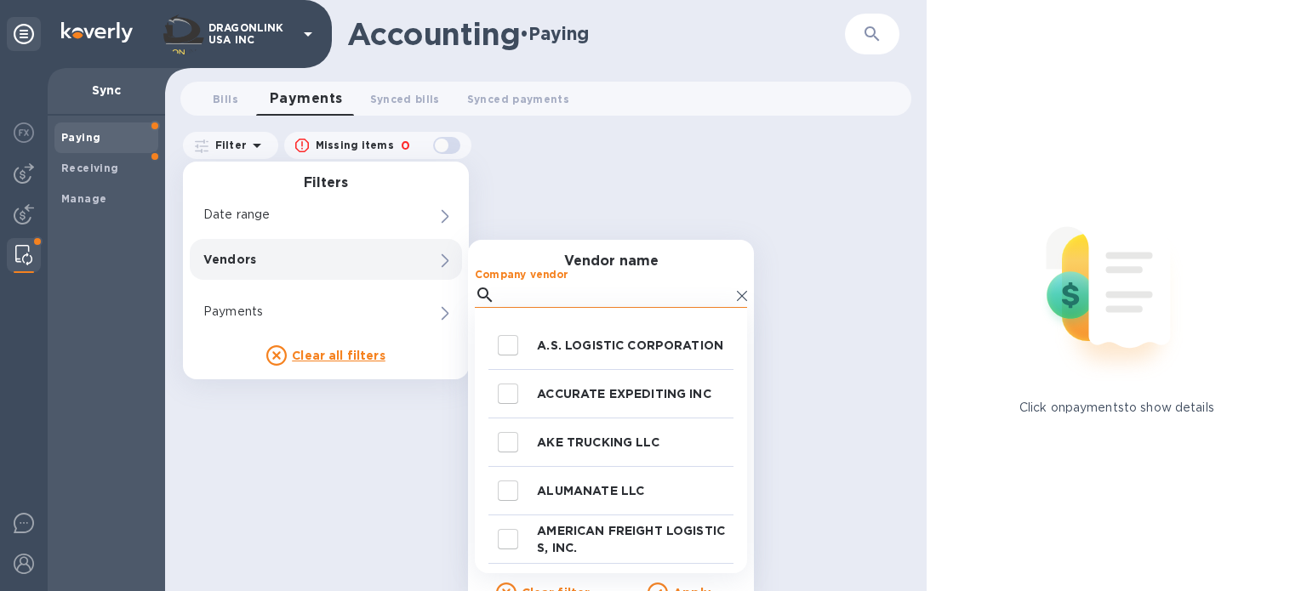
click at [536, 292] on input "Company vendor" at bounding box center [616, 296] width 228 height 26
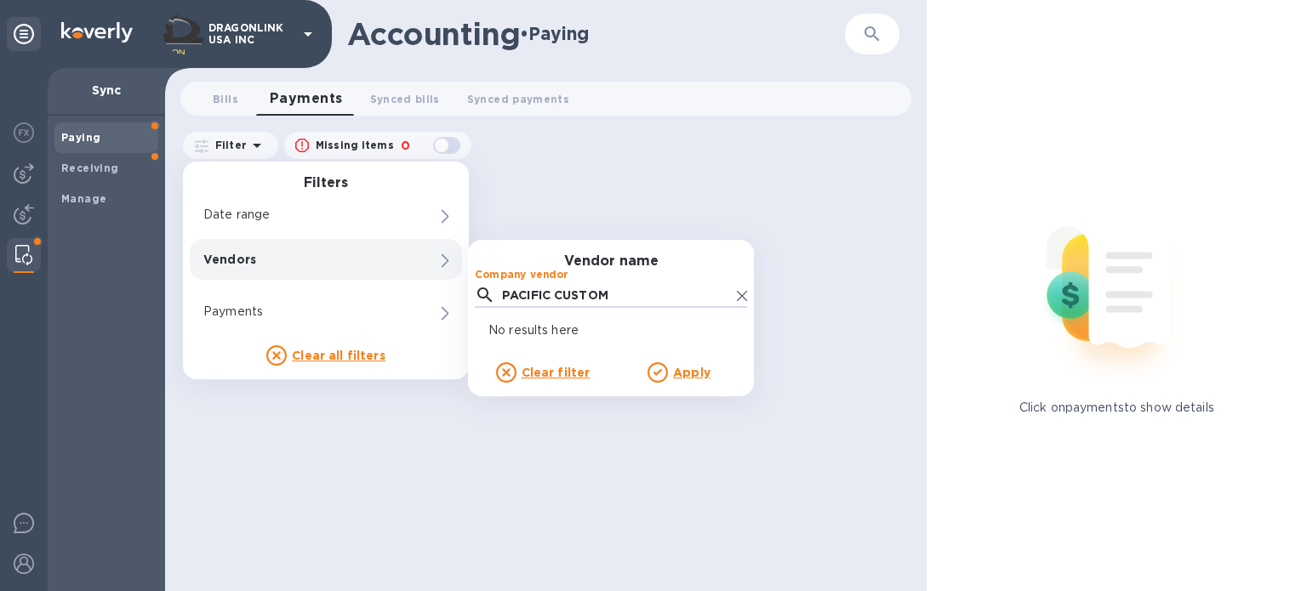
type input "PACIFIC CUSTOM"
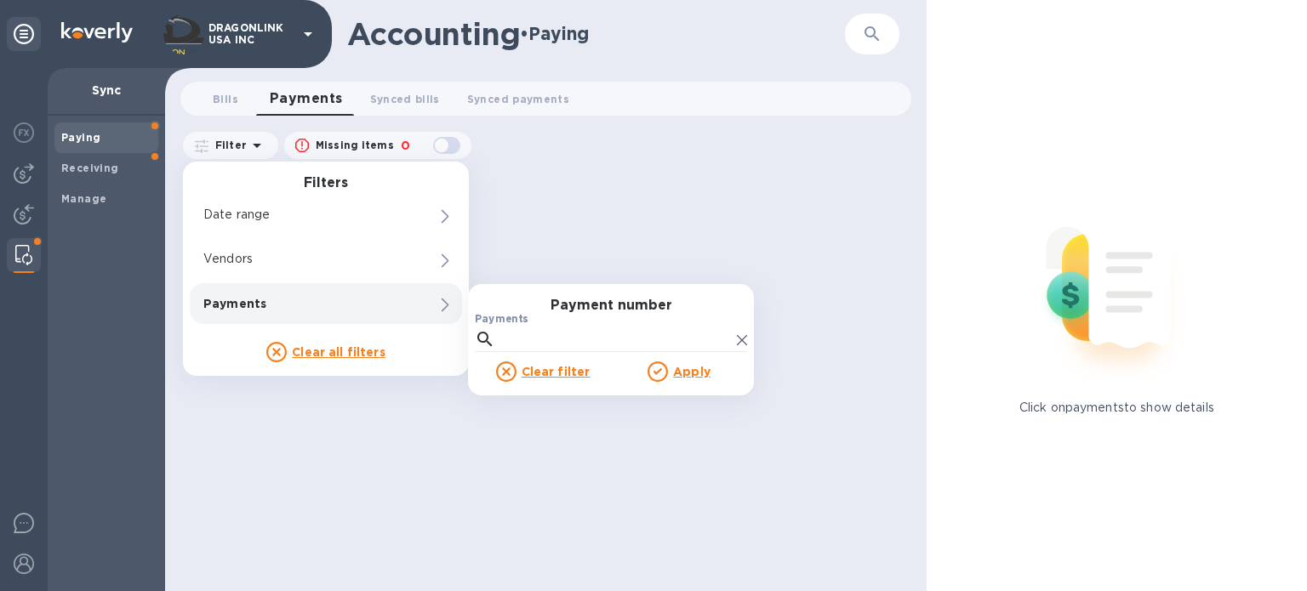
click at [422, 309] on div "Payments 0" at bounding box center [326, 303] width 272 height 41
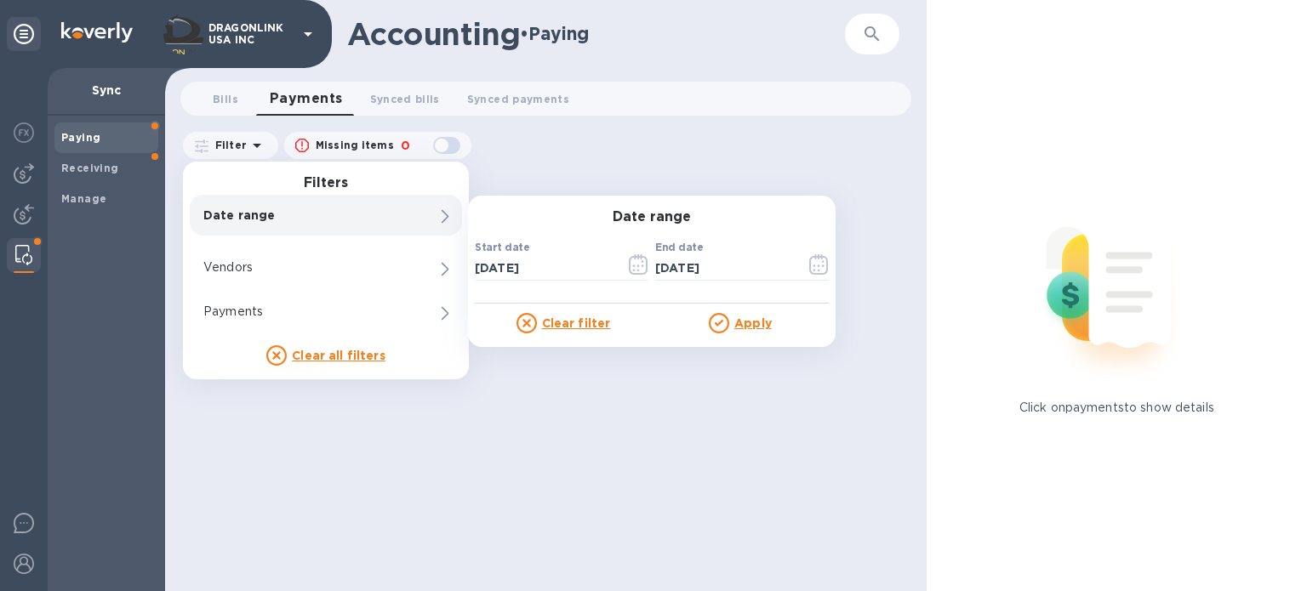
click at [568, 319] on u "Clear filter" at bounding box center [576, 324] width 69 height 14
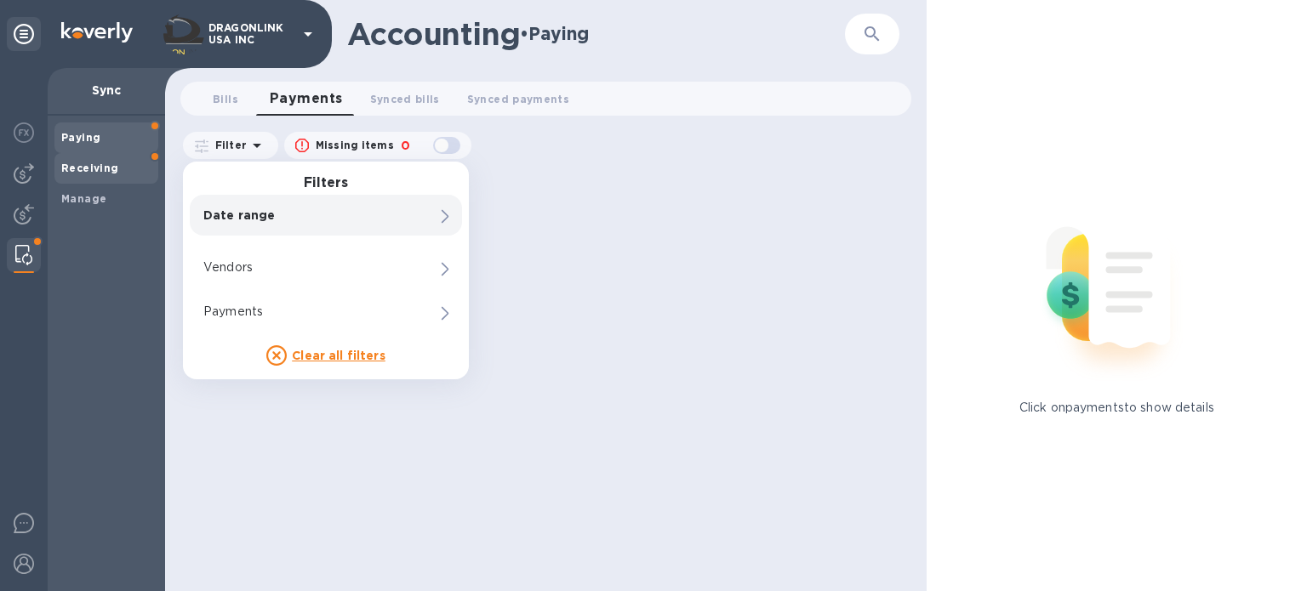
click at [112, 166] on b "Receiving" at bounding box center [90, 168] width 58 height 13
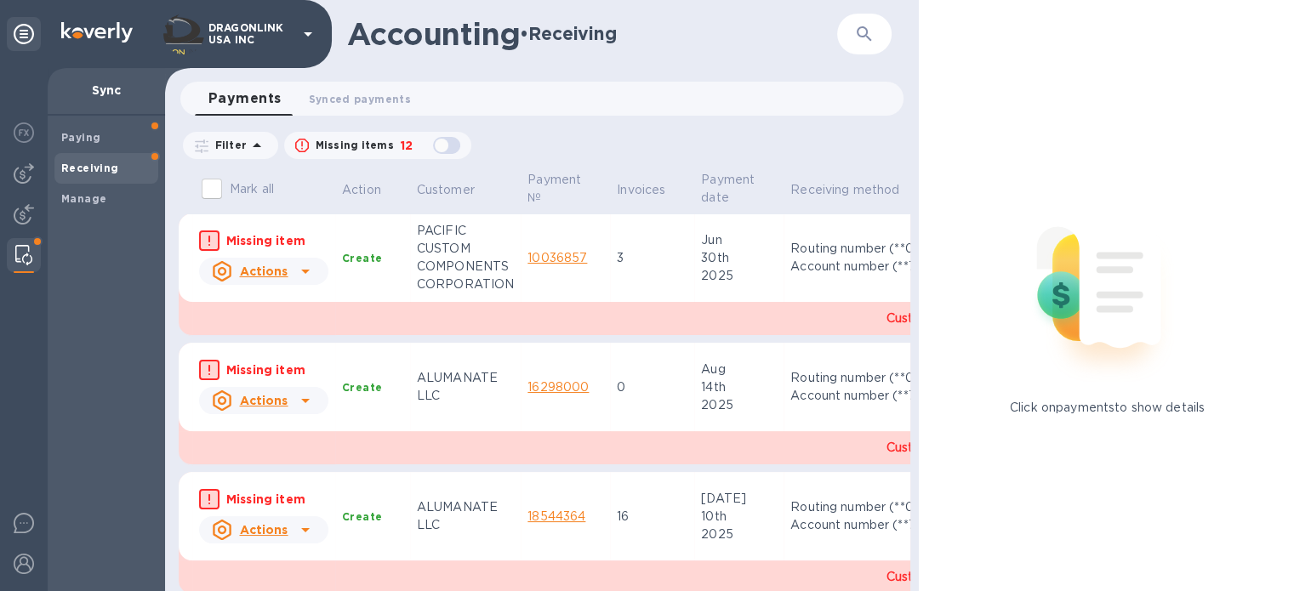
click at [235, 140] on p "Filter" at bounding box center [227, 145] width 38 height 14
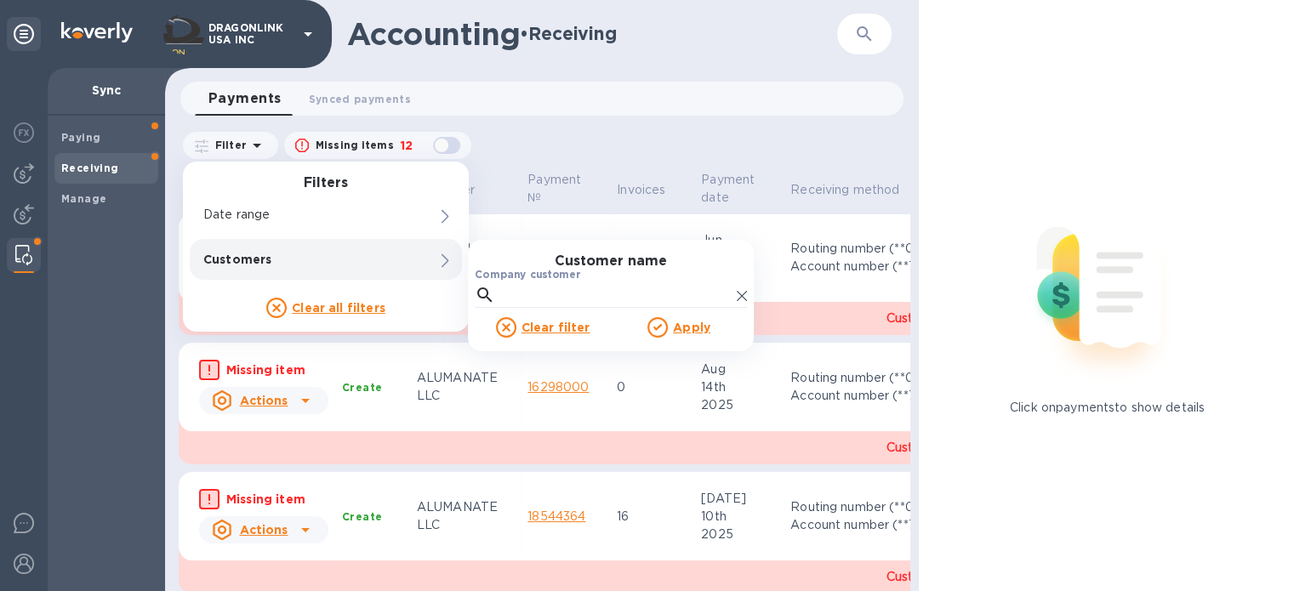
click at [236, 268] on div "Customers" at bounding box center [297, 260] width 194 height 24
click at [528, 288] on input "Company customer" at bounding box center [616, 296] width 228 height 26
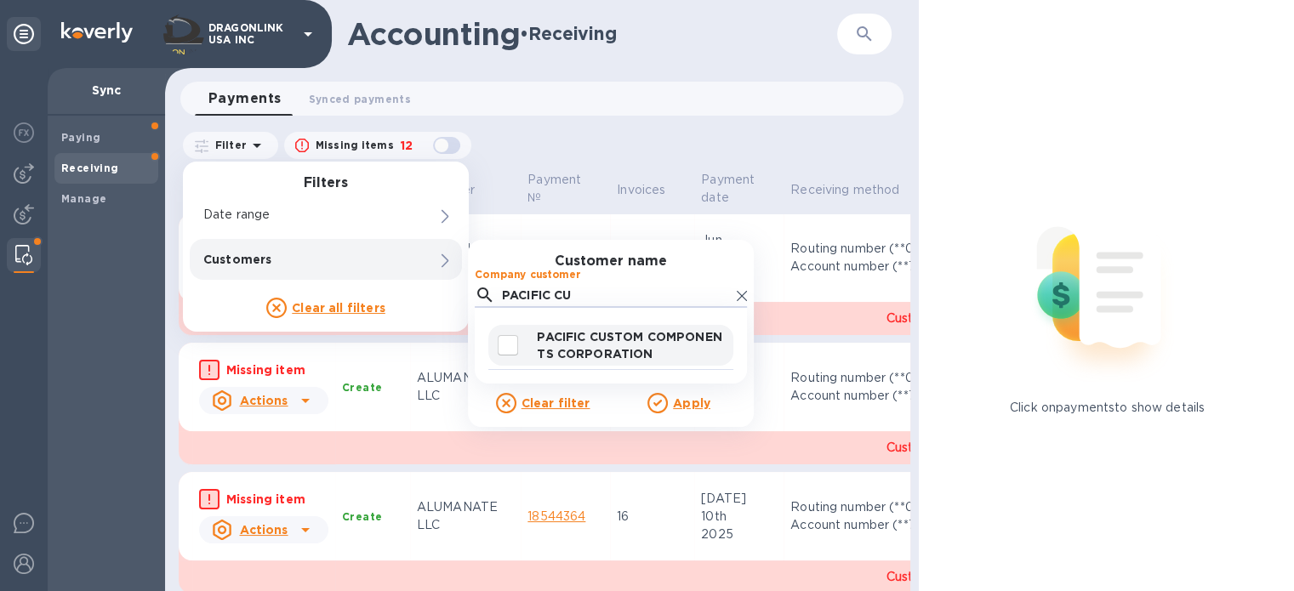
type input "PACIFIC CU"
click at [580, 351] on p "PACIFIC CUSTOM COMPONENTS CORPORATION" at bounding box center [632, 345] width 190 height 34
checkbox input "true"
click at [688, 403] on u "Apply" at bounding box center [691, 404] width 37 height 14
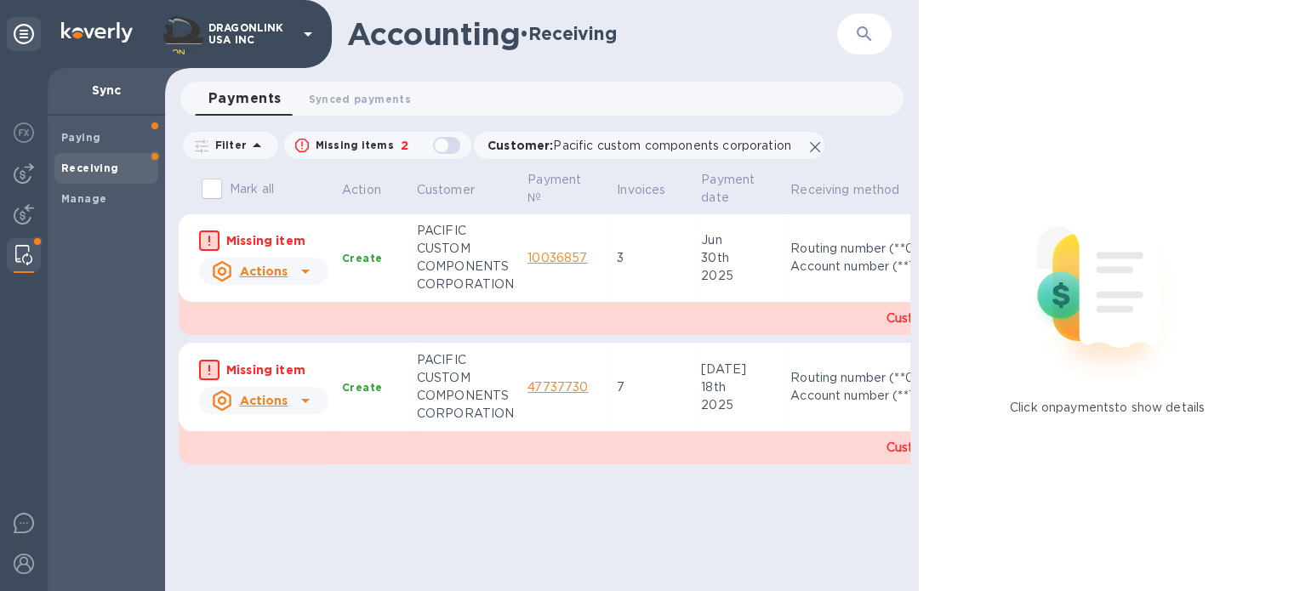
click at [305, 273] on icon at bounding box center [305, 271] width 20 height 20
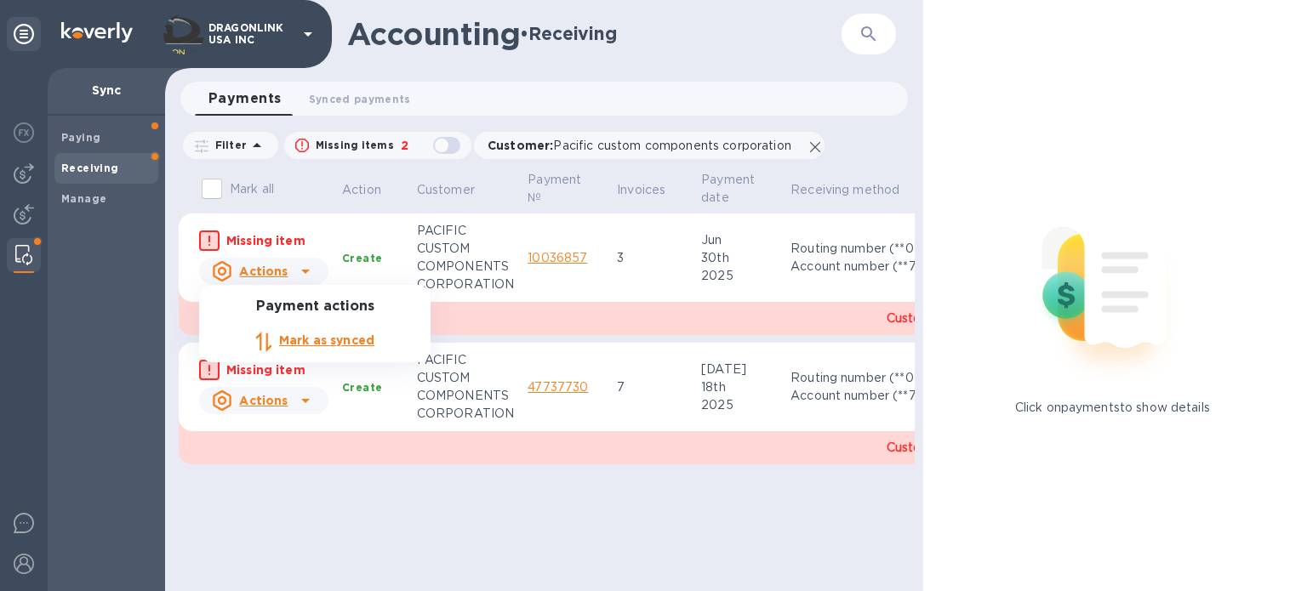
click at [21, 229] on div at bounding box center [653, 295] width 1307 height 591
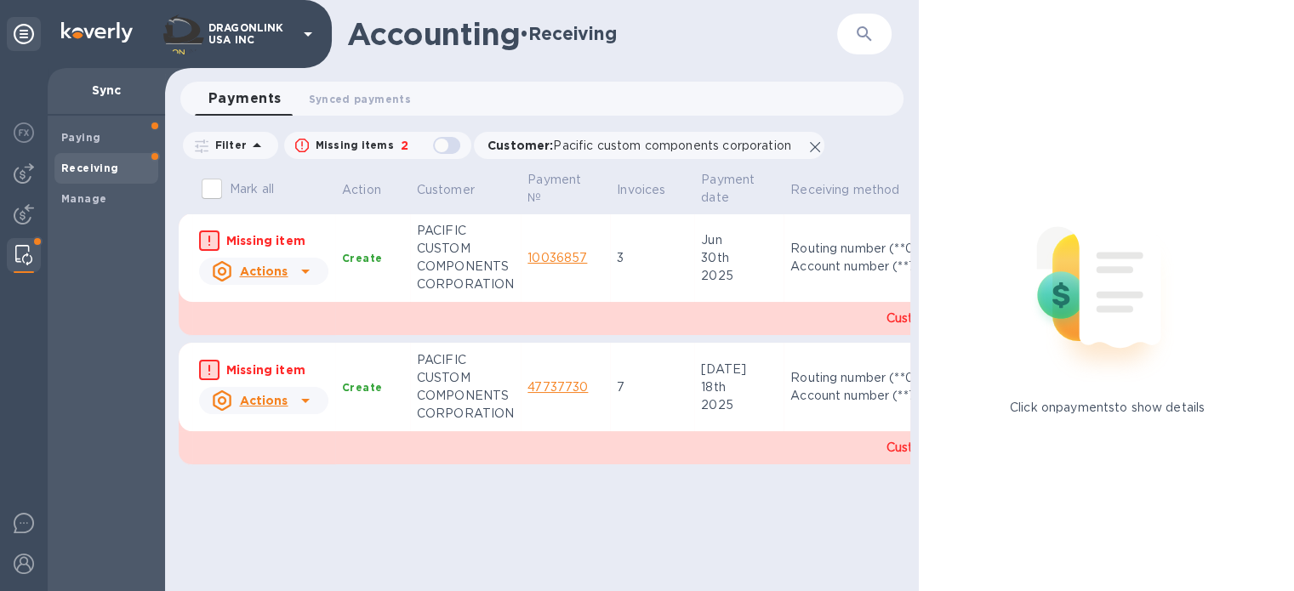
click at [23, 217] on img at bounding box center [24, 214] width 20 height 20
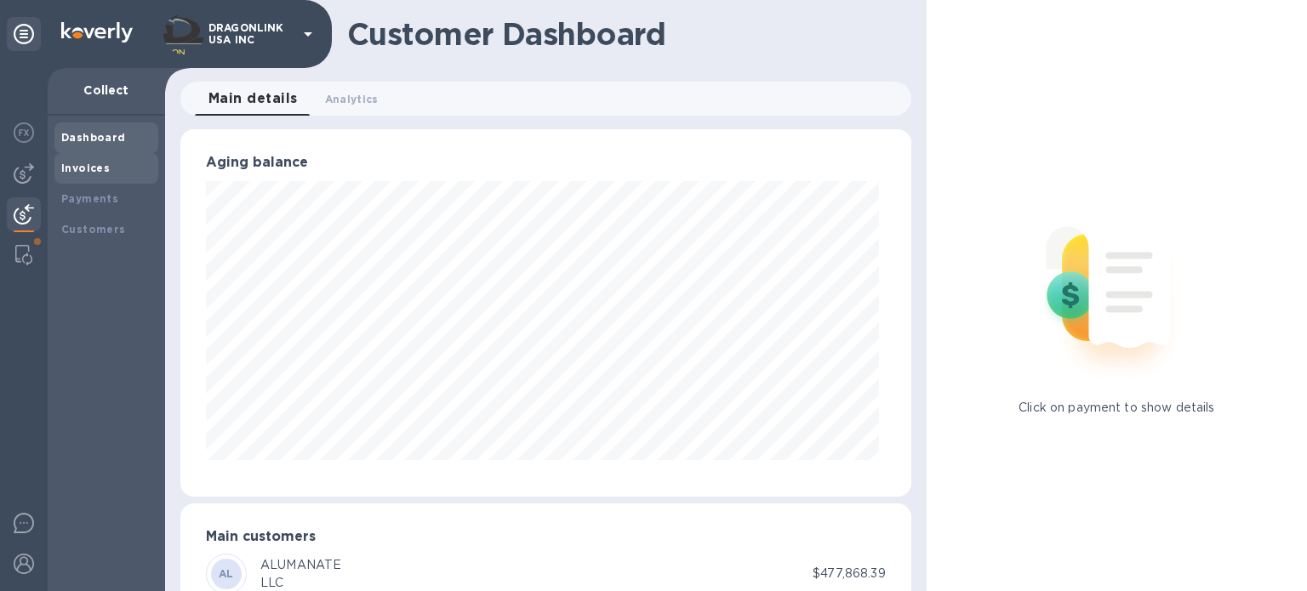
click at [71, 169] on b "Invoices" at bounding box center [85, 168] width 49 height 13
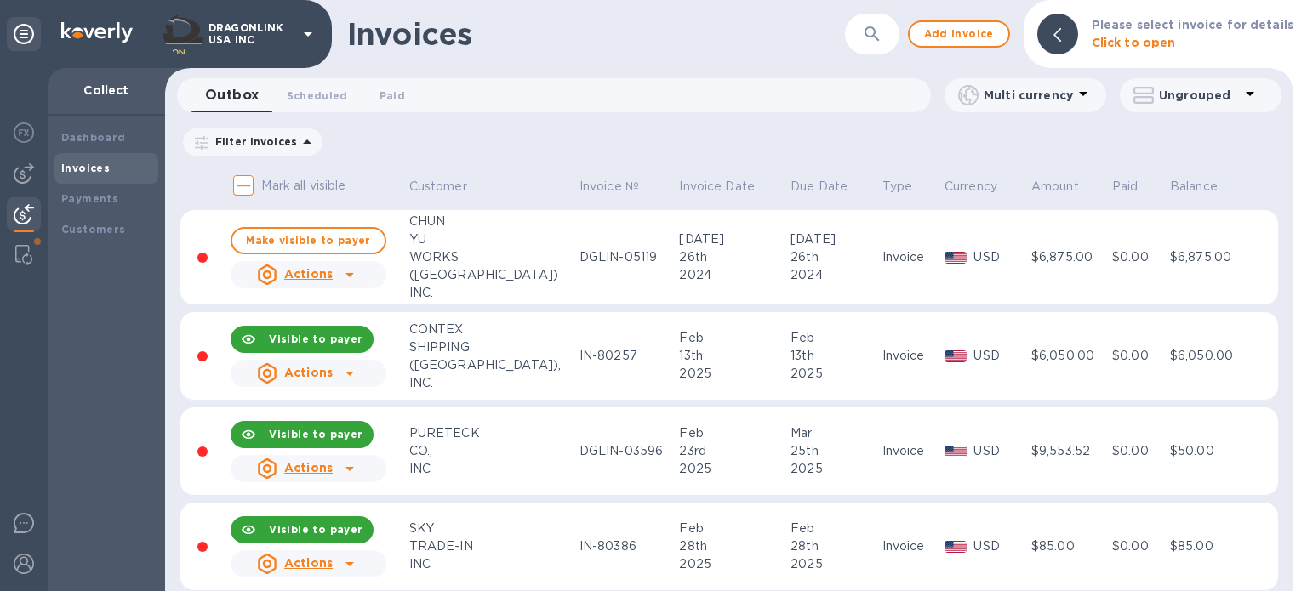
click at [254, 140] on p "Filter Invoices" at bounding box center [252, 141] width 89 height 14
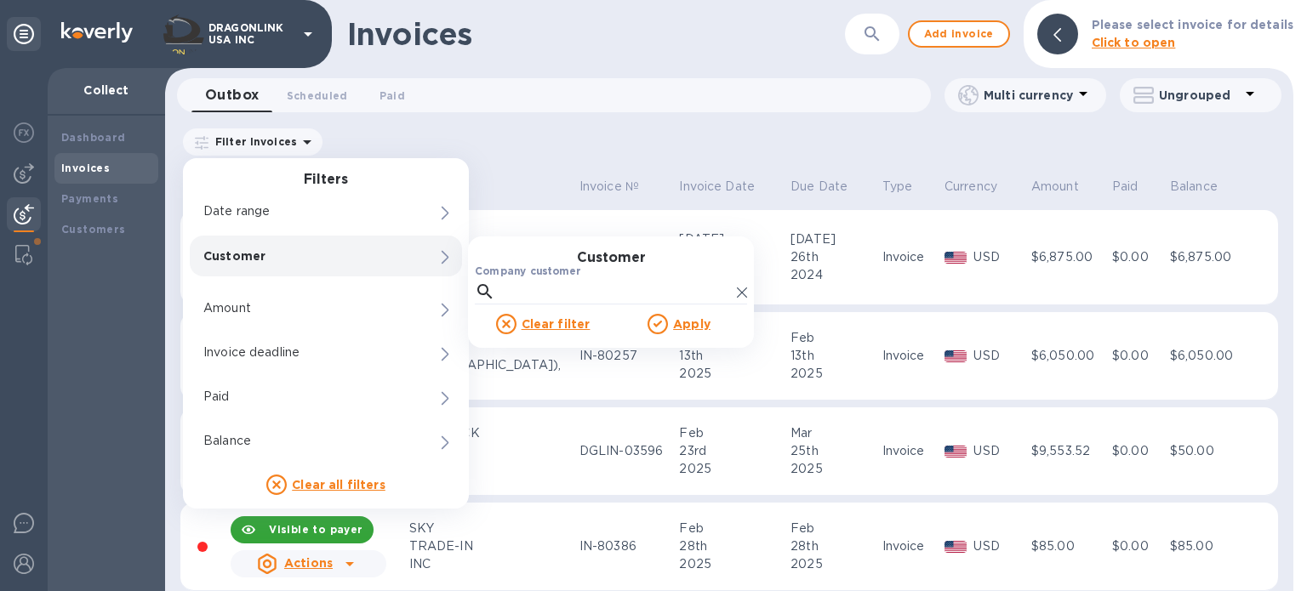
click at [248, 258] on p "Customer" at bounding box center [296, 256] width 187 height 17
click at [504, 291] on input "Company customer" at bounding box center [616, 292] width 228 height 26
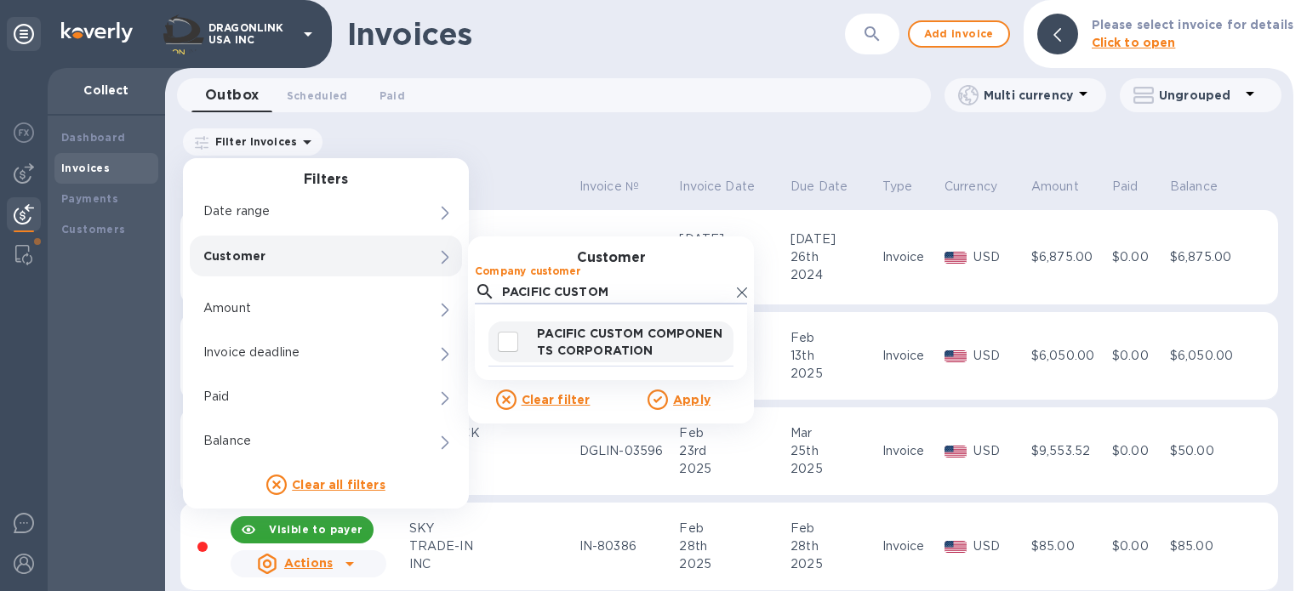
type input "PACIFIC CUSTOM"
click at [503, 347] on input "decorative checkbox" at bounding box center [508, 342] width 36 height 36
checkbox input "true"
click at [715, 400] on div "Apply" at bounding box center [679, 400] width 136 height 20
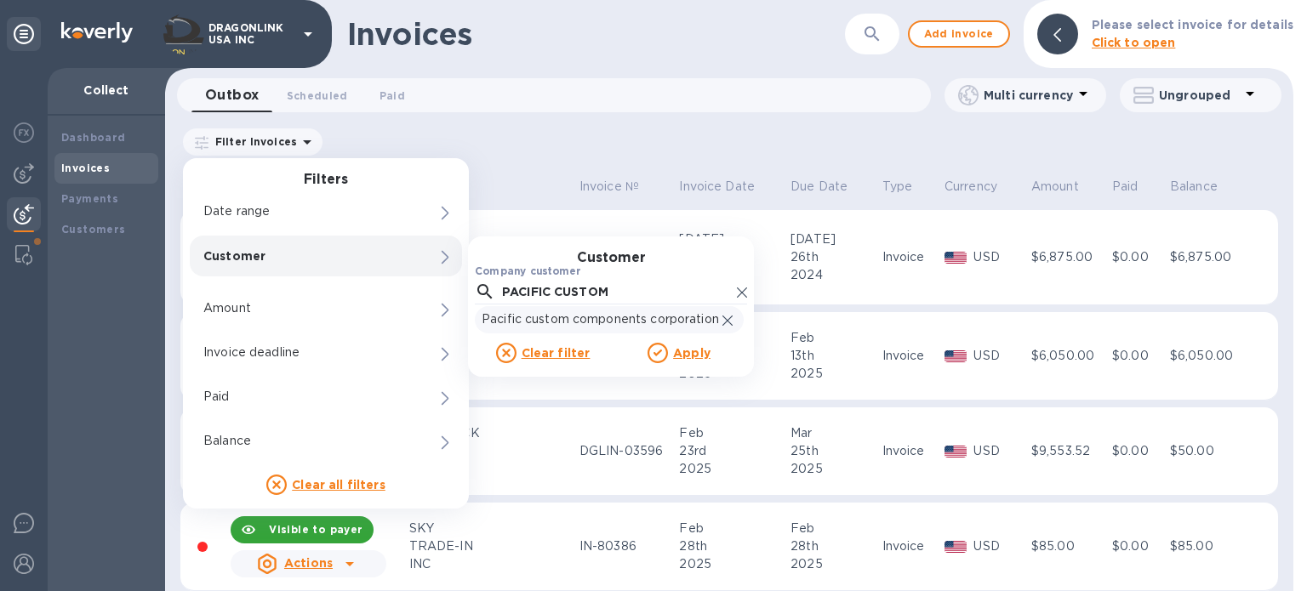
click at [683, 357] on u "Apply" at bounding box center [691, 353] width 37 height 14
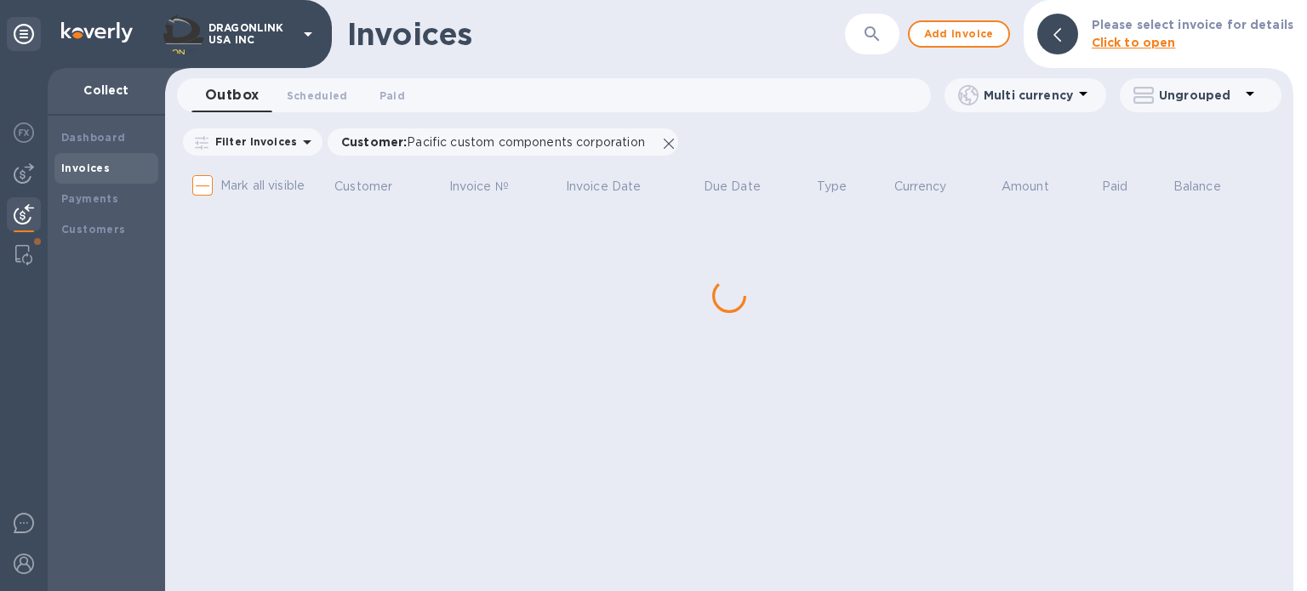
checkbox input "true"
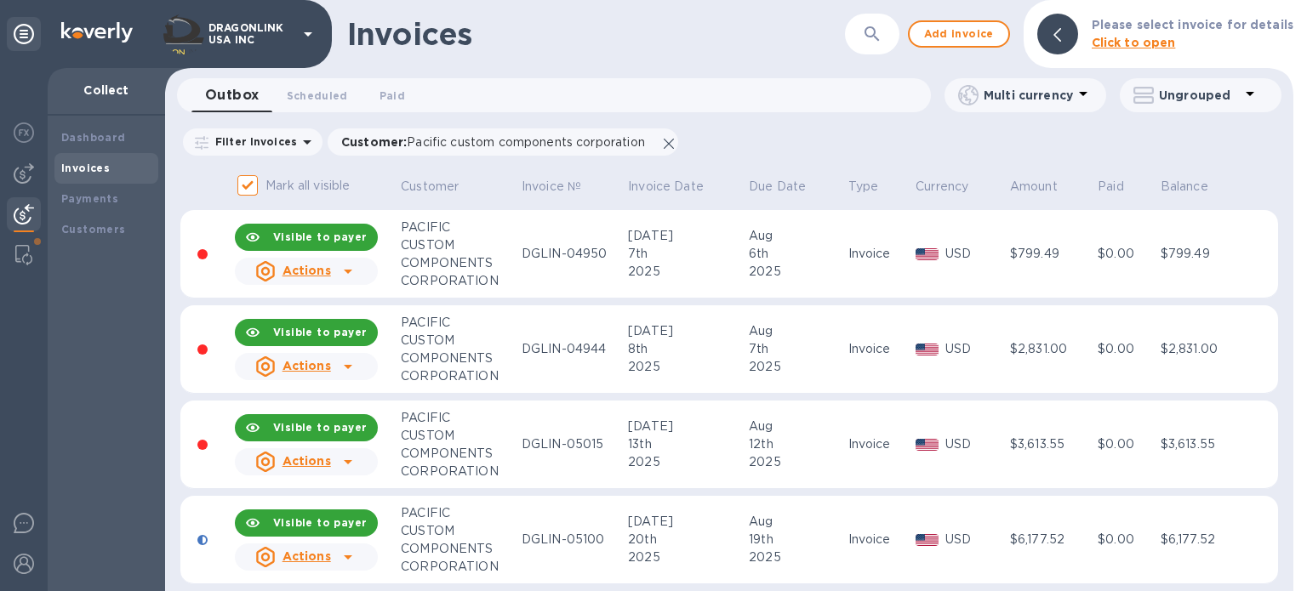
click at [340, 266] on icon at bounding box center [348, 271] width 20 height 20
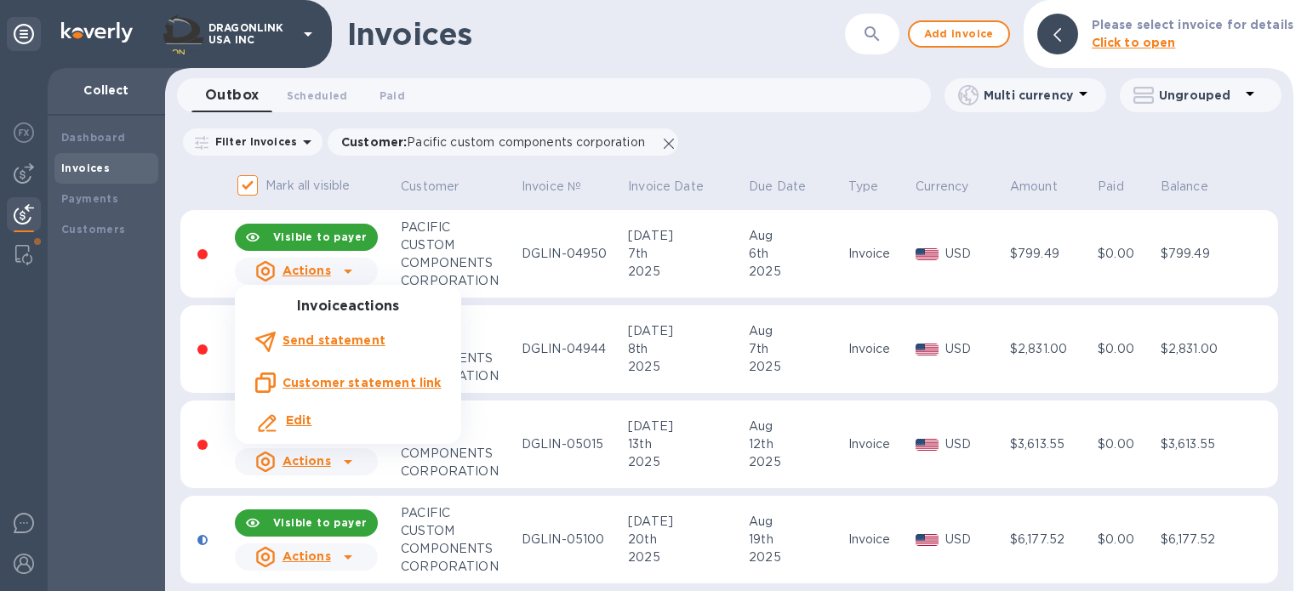
click at [359, 382] on u "Customer statement link" at bounding box center [362, 383] width 158 height 14
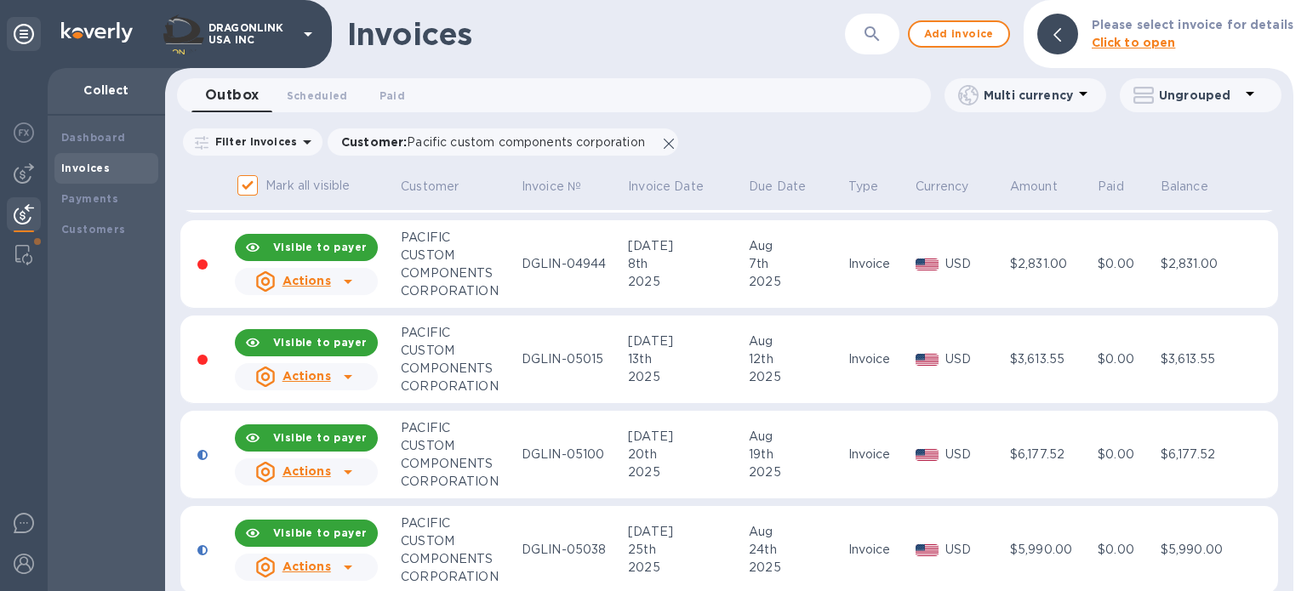
scroll to position [170, 0]
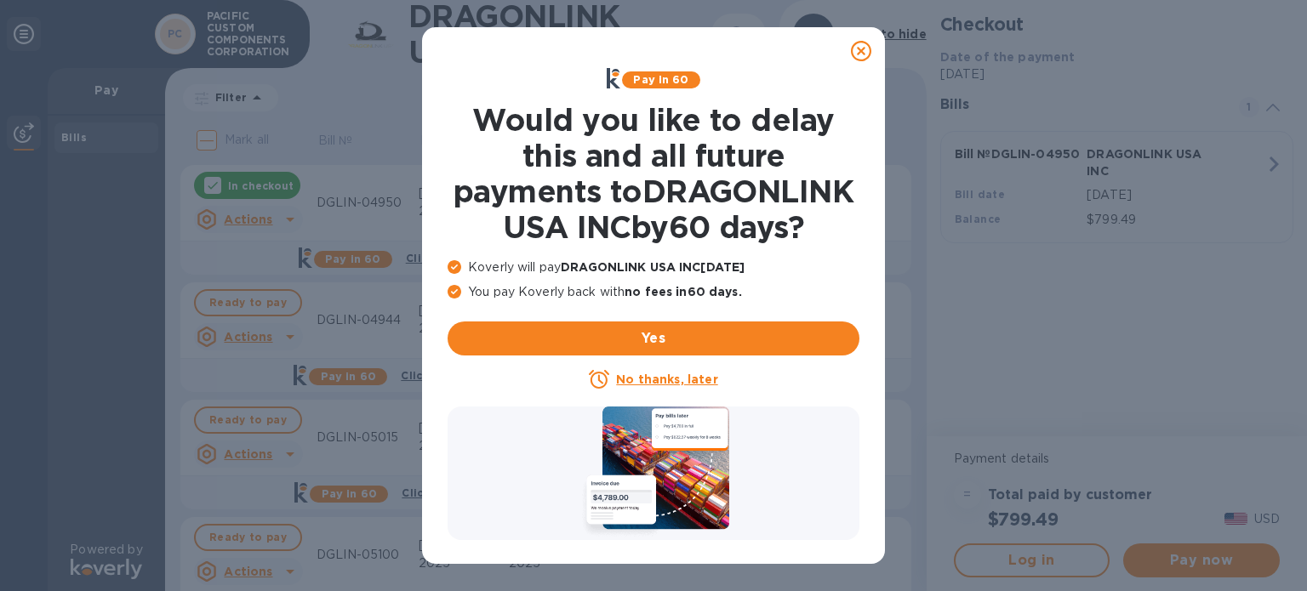
click at [688, 384] on u "No thanks, later" at bounding box center [666, 380] width 101 height 14
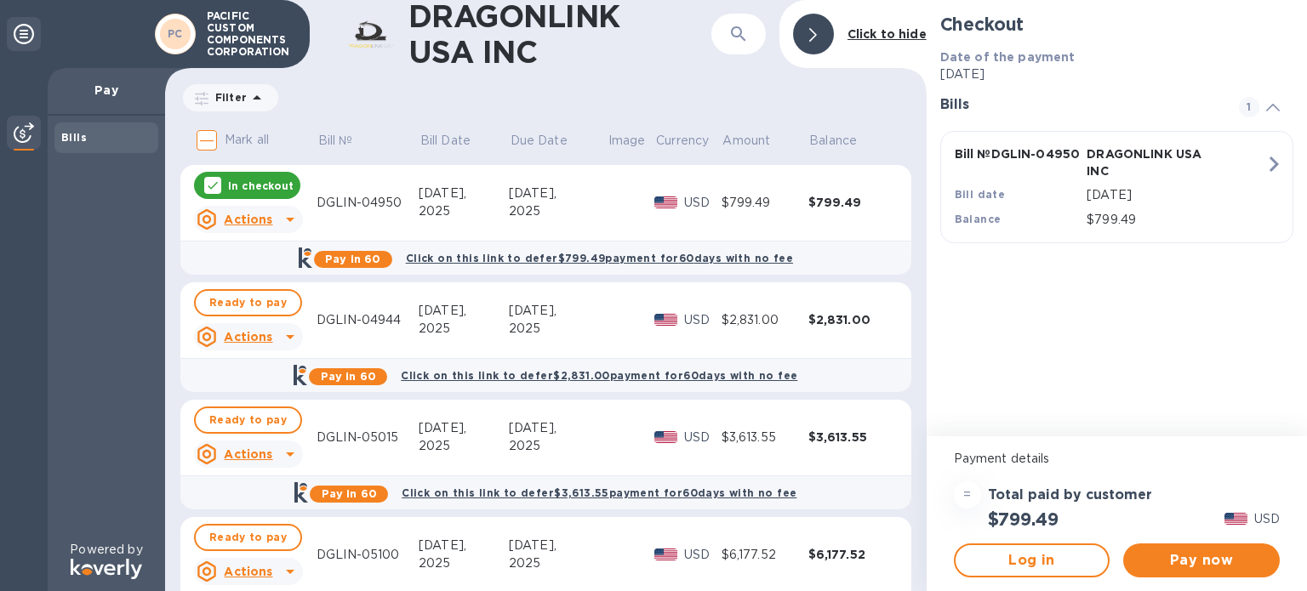
drag, startPoint x: 209, startPoint y: 11, endPoint x: 279, endPoint y: 48, distance: 78.8
click at [279, 48] on p "PACIFIC CUSTOM COMPONENTS CORPORATION" at bounding box center [249, 34] width 85 height 48
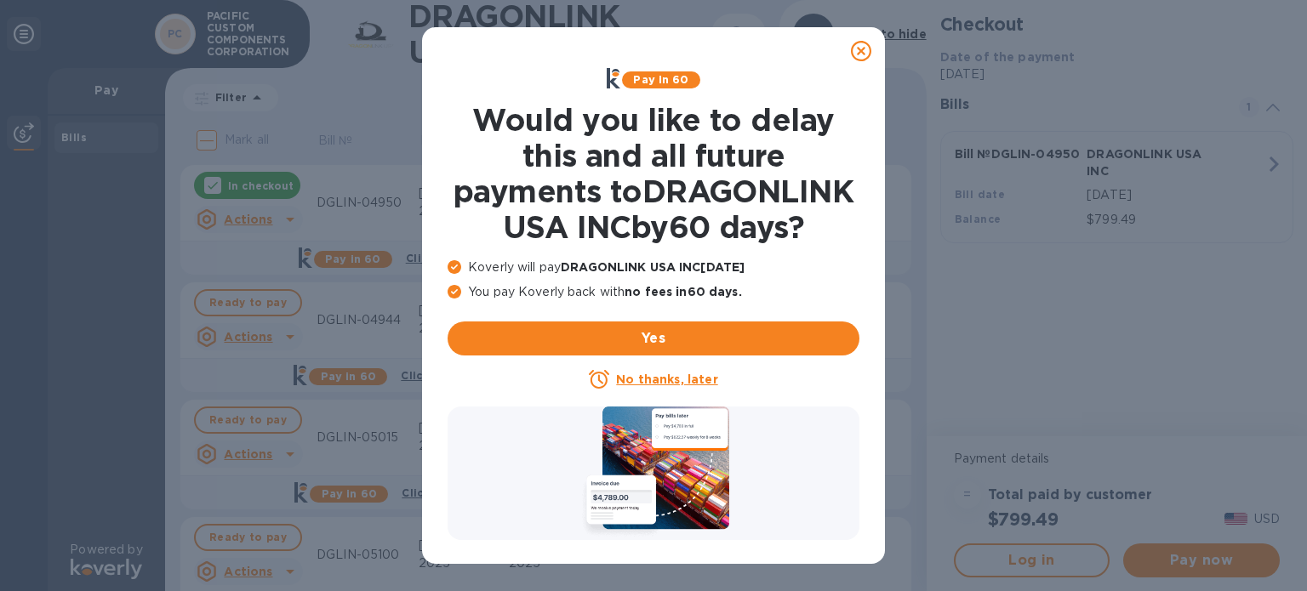
click at [861, 54] on icon at bounding box center [861, 51] width 20 height 20
